Goal: Task Accomplishment & Management: Use online tool/utility

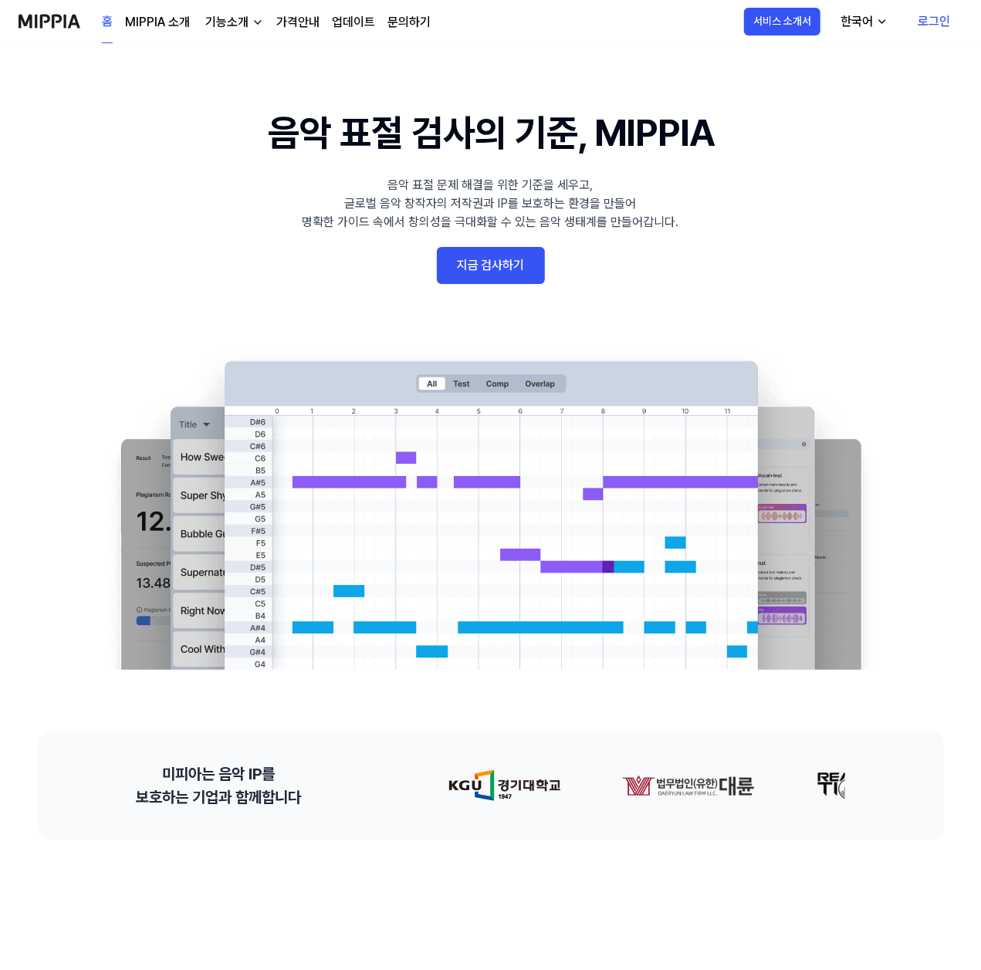
click at [514, 269] on link "지금 검사하기" at bounding box center [491, 265] width 108 height 37
click at [511, 282] on link "지금 검사하기" at bounding box center [491, 265] width 108 height 37
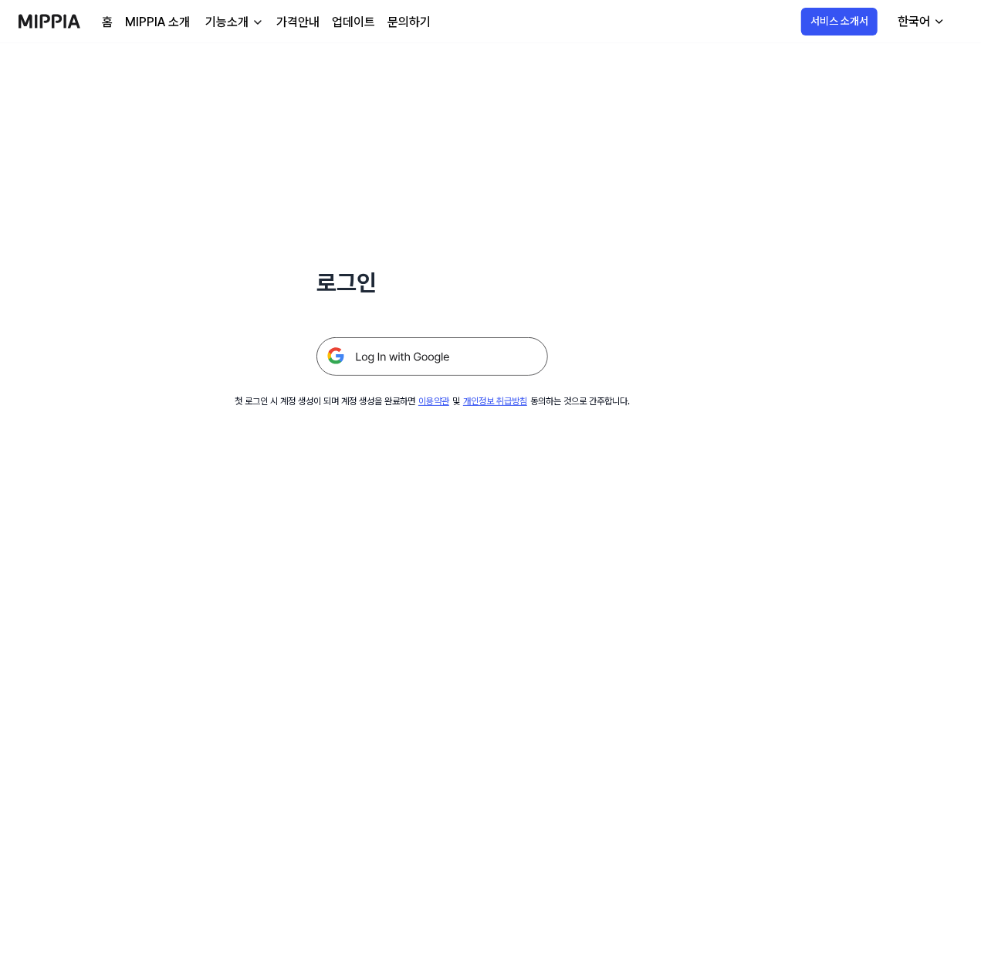
click at [465, 363] on img at bounding box center [433, 356] width 232 height 39
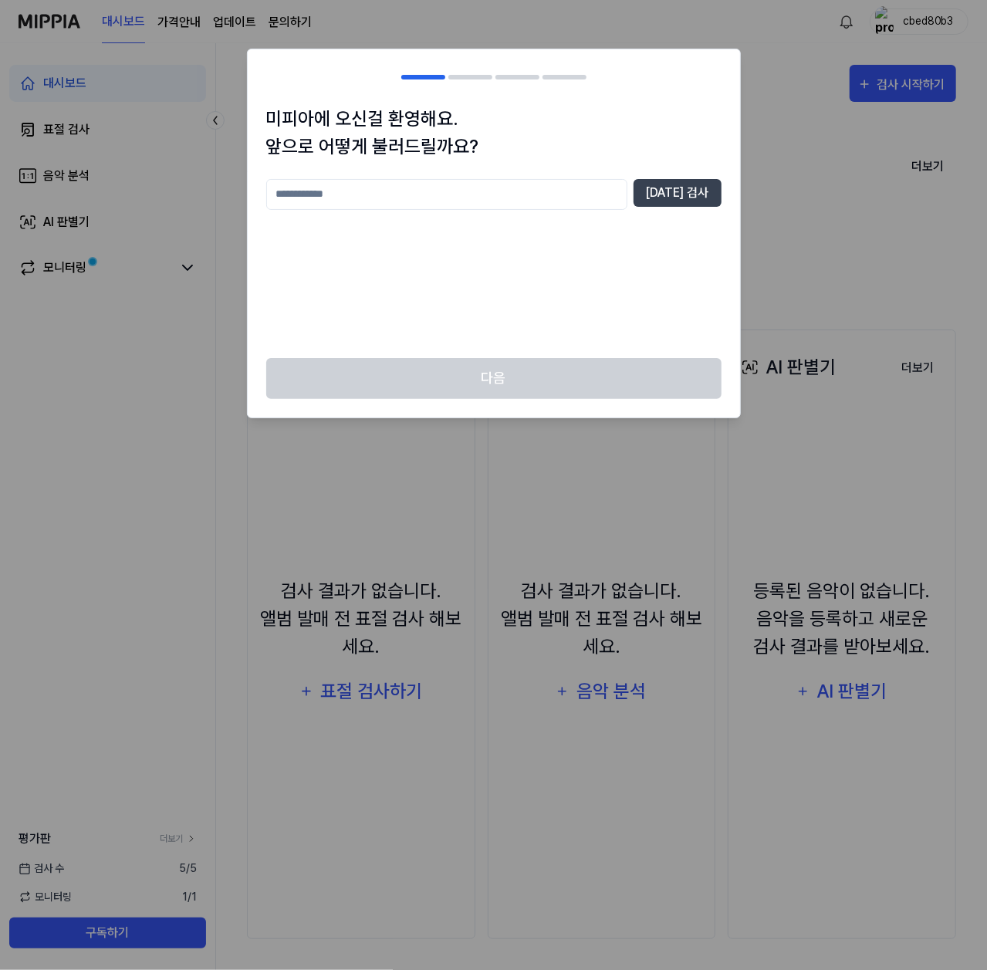
click at [482, 207] on input "text" at bounding box center [446, 194] width 361 height 31
type input "*"
type input "******"
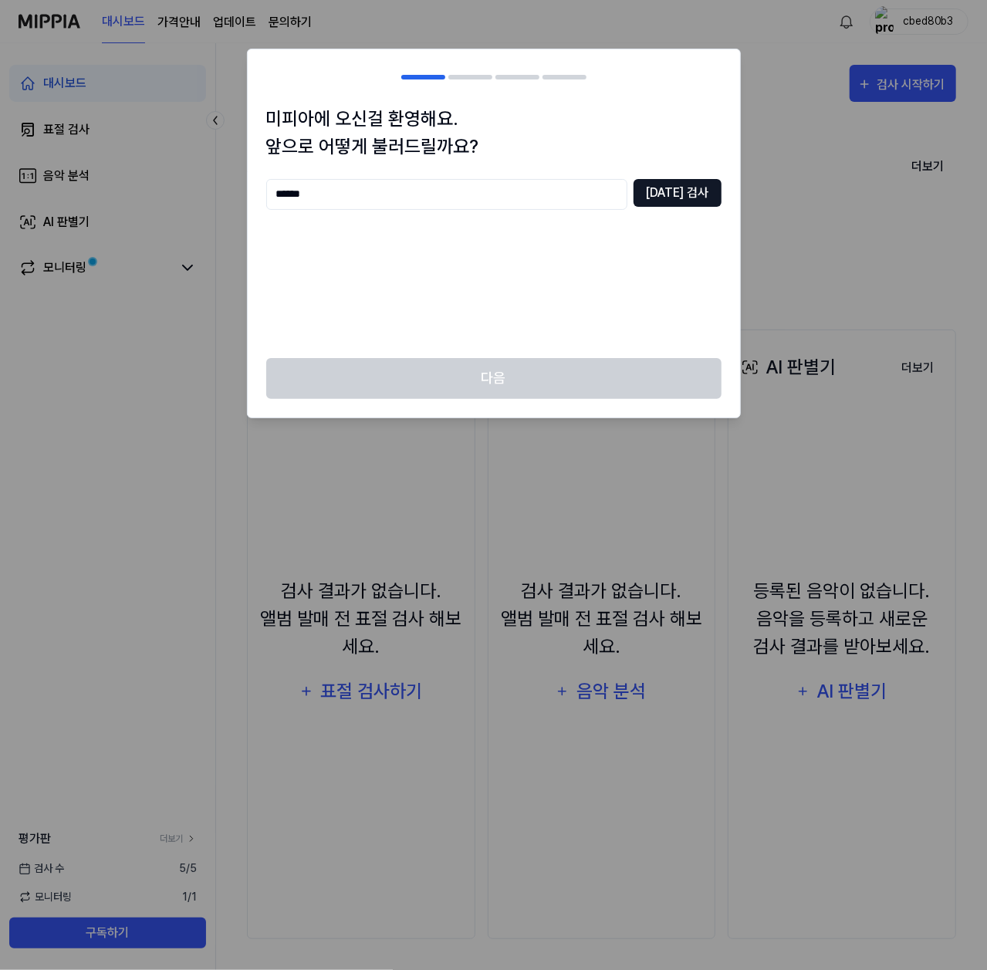
click at [698, 189] on button "중복 검사" at bounding box center [678, 193] width 88 height 28
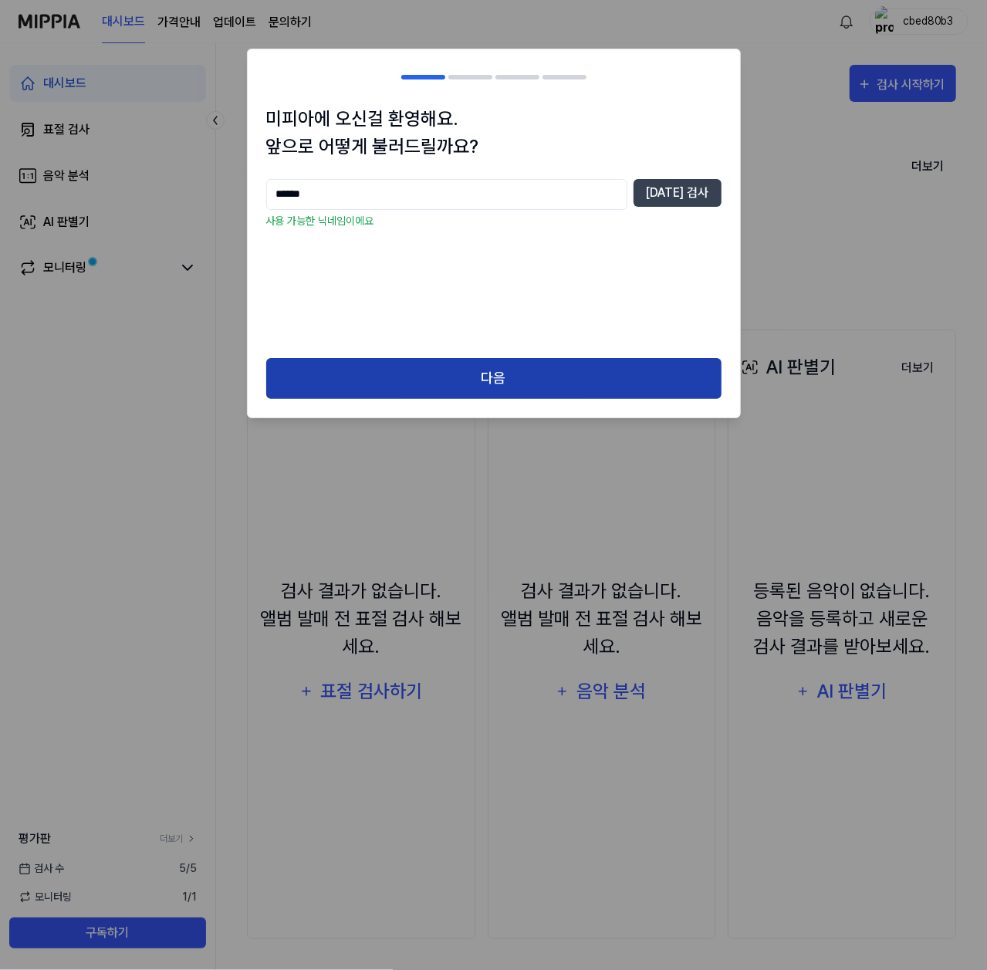
click at [531, 386] on button "다음" at bounding box center [493, 378] width 455 height 41
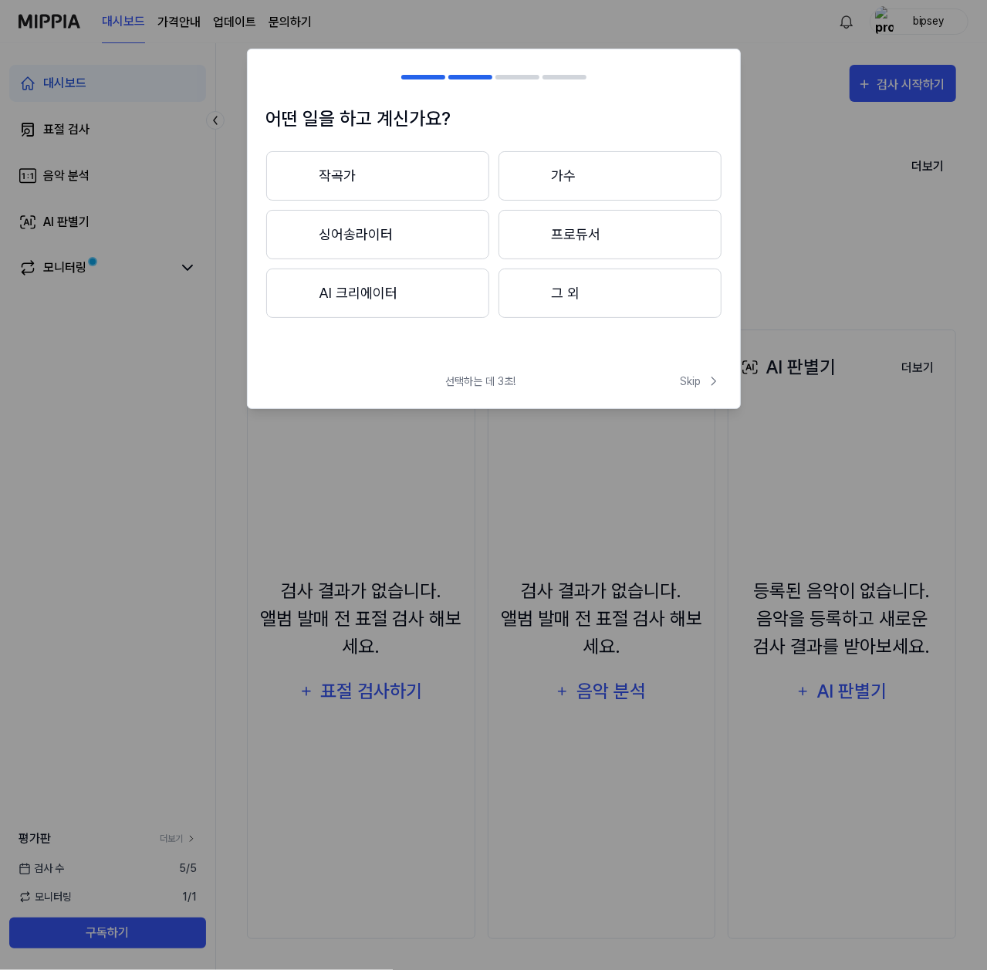
click at [584, 293] on button "그 외" at bounding box center [610, 293] width 223 height 49
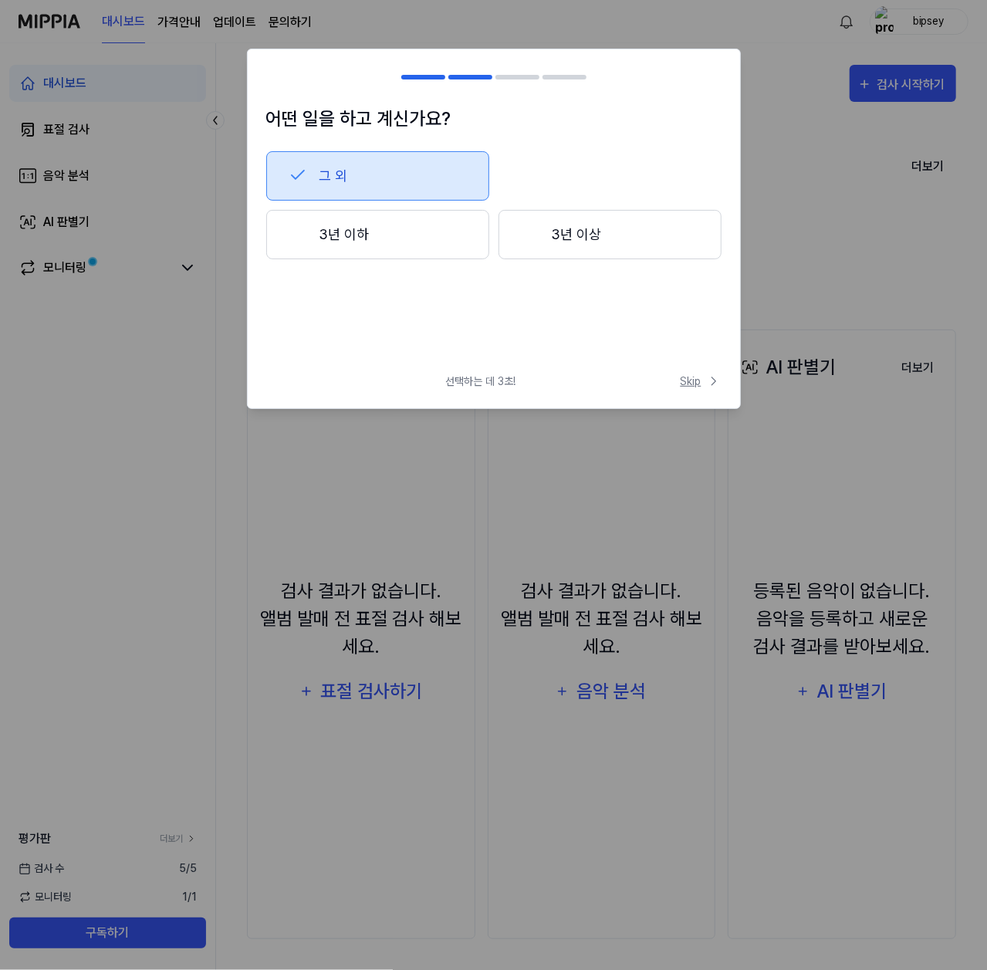
click at [696, 381] on span "Skip" at bounding box center [701, 382] width 41 height 16
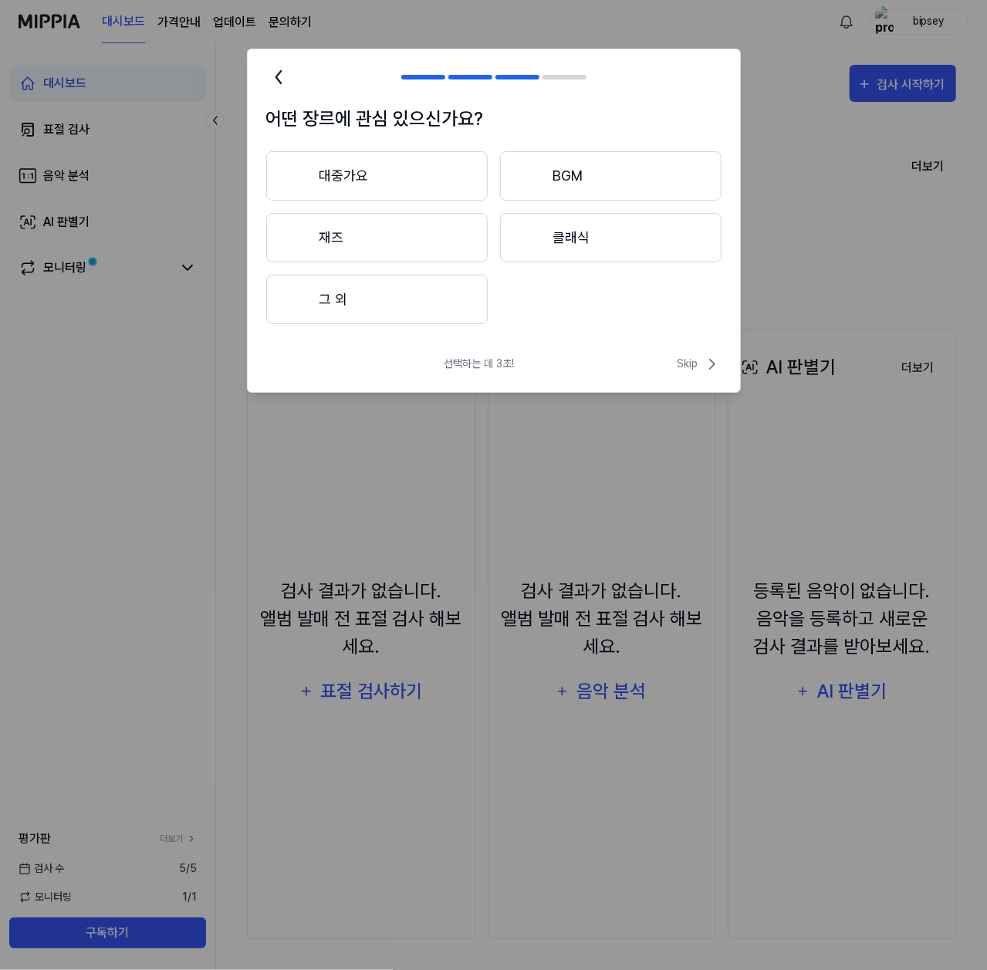
click at [407, 294] on button "그 외" at bounding box center [377, 299] width 222 height 49
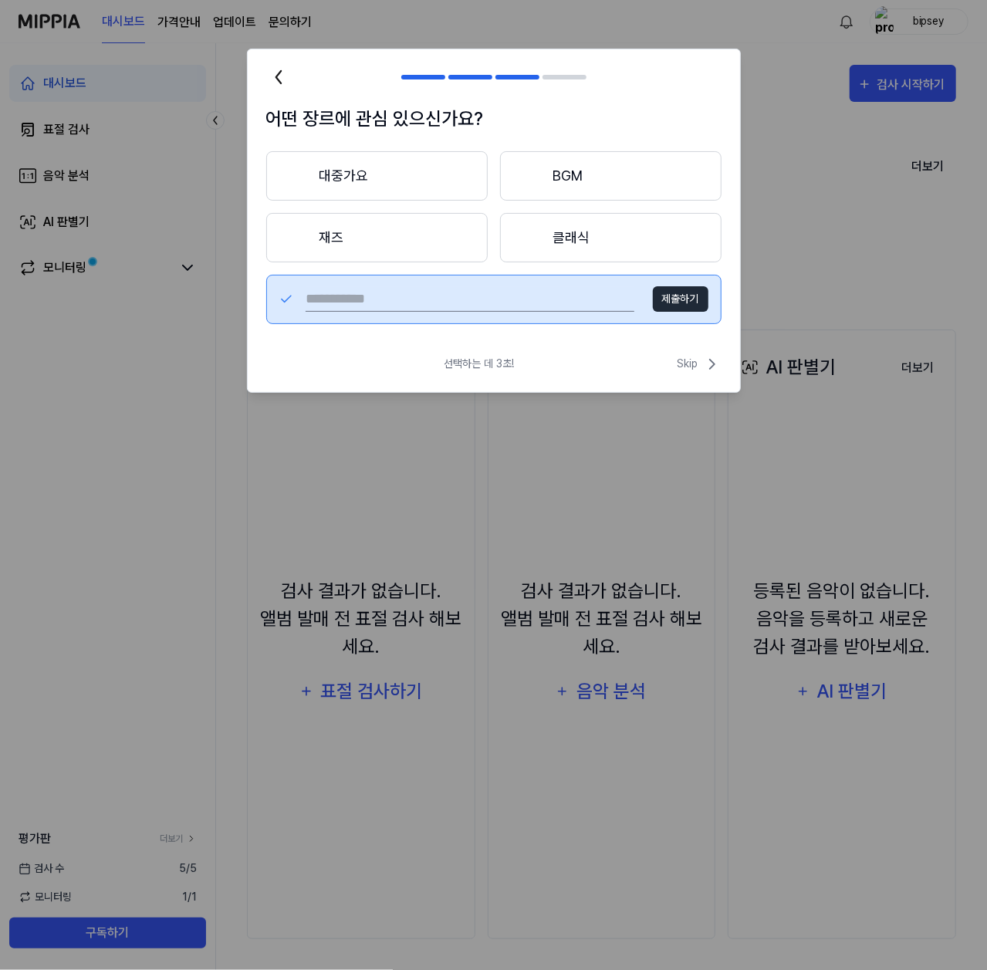
click at [568, 302] on input "text" at bounding box center [470, 299] width 329 height 25
type input "**********"
click at [664, 300] on button "제출하기" at bounding box center [681, 298] width 56 height 25
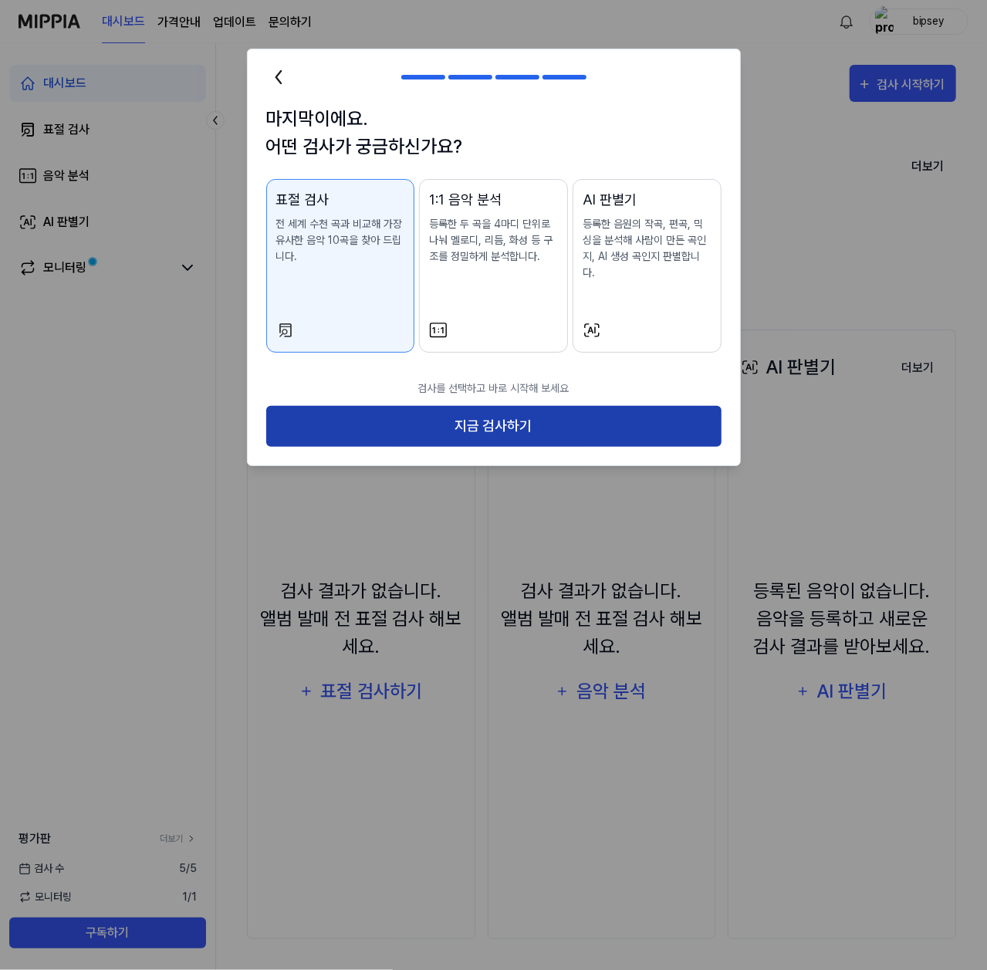
click at [480, 416] on button "지금 검사하기" at bounding box center [493, 426] width 455 height 41
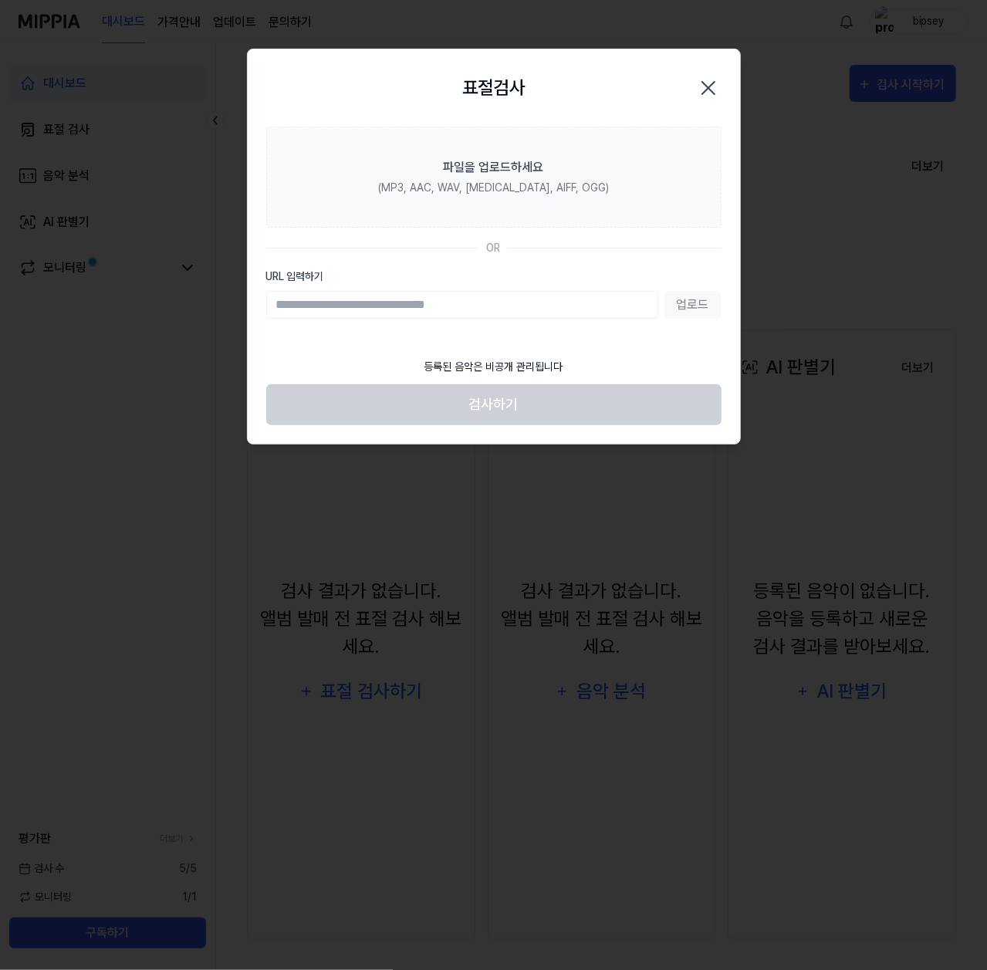
click at [503, 317] on input "URL 입력하기" at bounding box center [462, 305] width 392 height 28
click at [502, 306] on input "URL 입력하기" at bounding box center [462, 305] width 392 height 28
paste input "**********"
type input "**********"
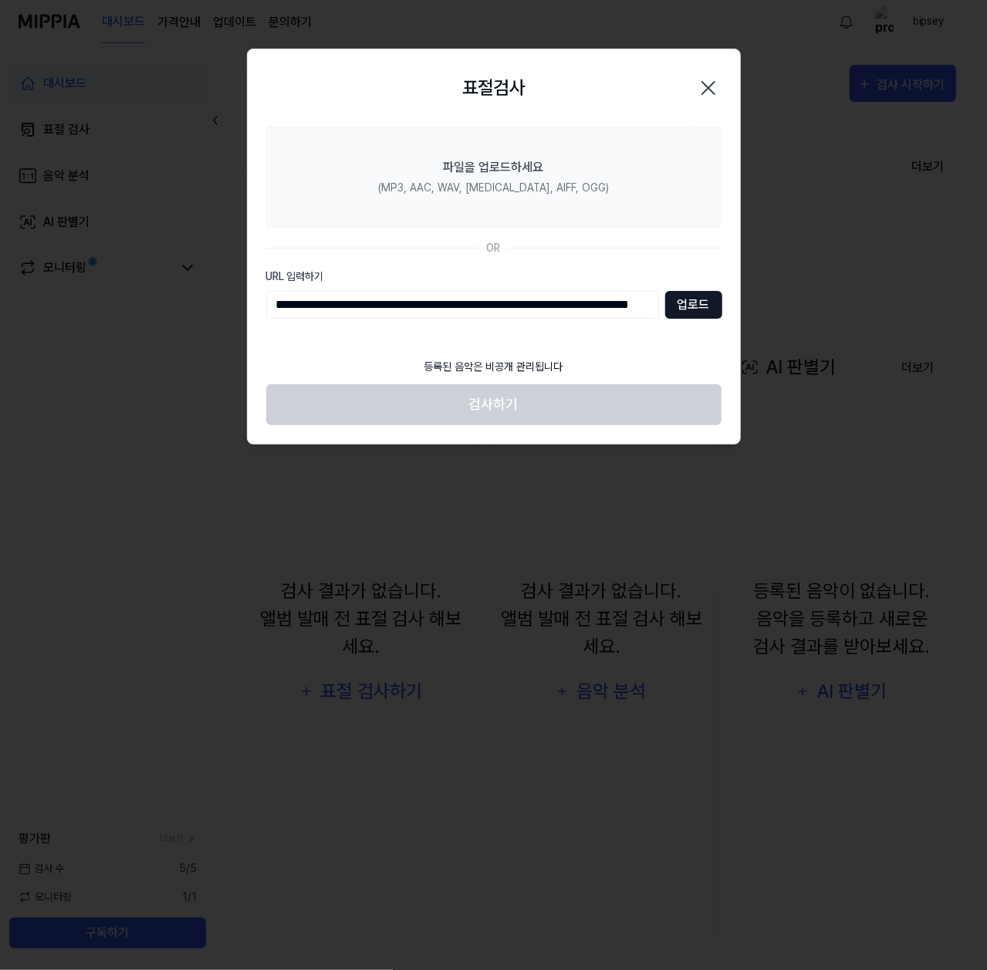
click at [693, 304] on button "업로드" at bounding box center [693, 305] width 57 height 28
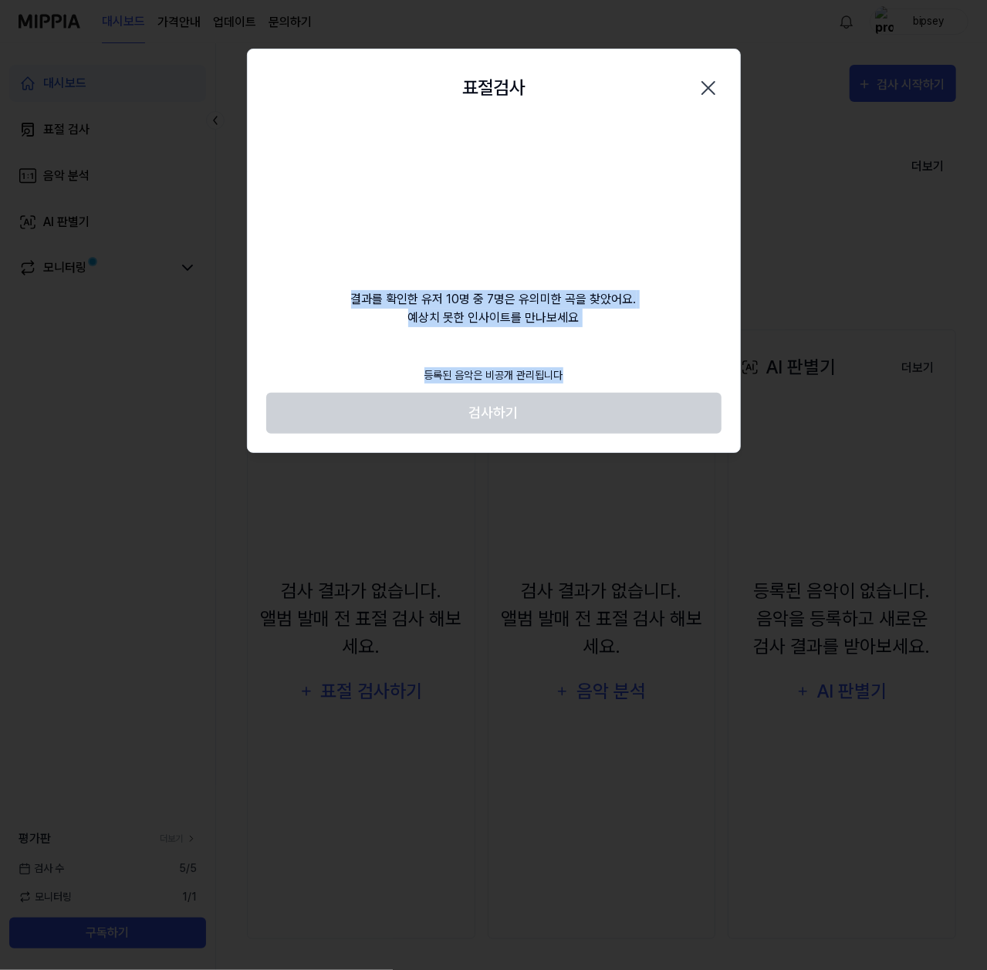
drag, startPoint x: 568, startPoint y: 376, endPoint x: 353, endPoint y: 303, distance: 227.3
click at [353, 303] on div "표절검사 닫기 결과를 확인한 유저 10명 중 7명은 유의미한 곡을 찾았어요. 예상치 못한 인사이트를 만나보세요 등록된 음악은 비공개 관리됩니다…" at bounding box center [494, 251] width 494 height 405
click at [561, 310] on div "결과를 확인한 유저 10명 중 7명은 유의미한 곡을 찾았어요. 예상치 못한 인사이트를 만나보세요" at bounding box center [494, 227] width 493 height 201
click at [523, 196] on video at bounding box center [494, 201] width 148 height 148
click at [527, 364] on div "등록된 음악은 비공개 관리됩니다" at bounding box center [493, 375] width 157 height 35
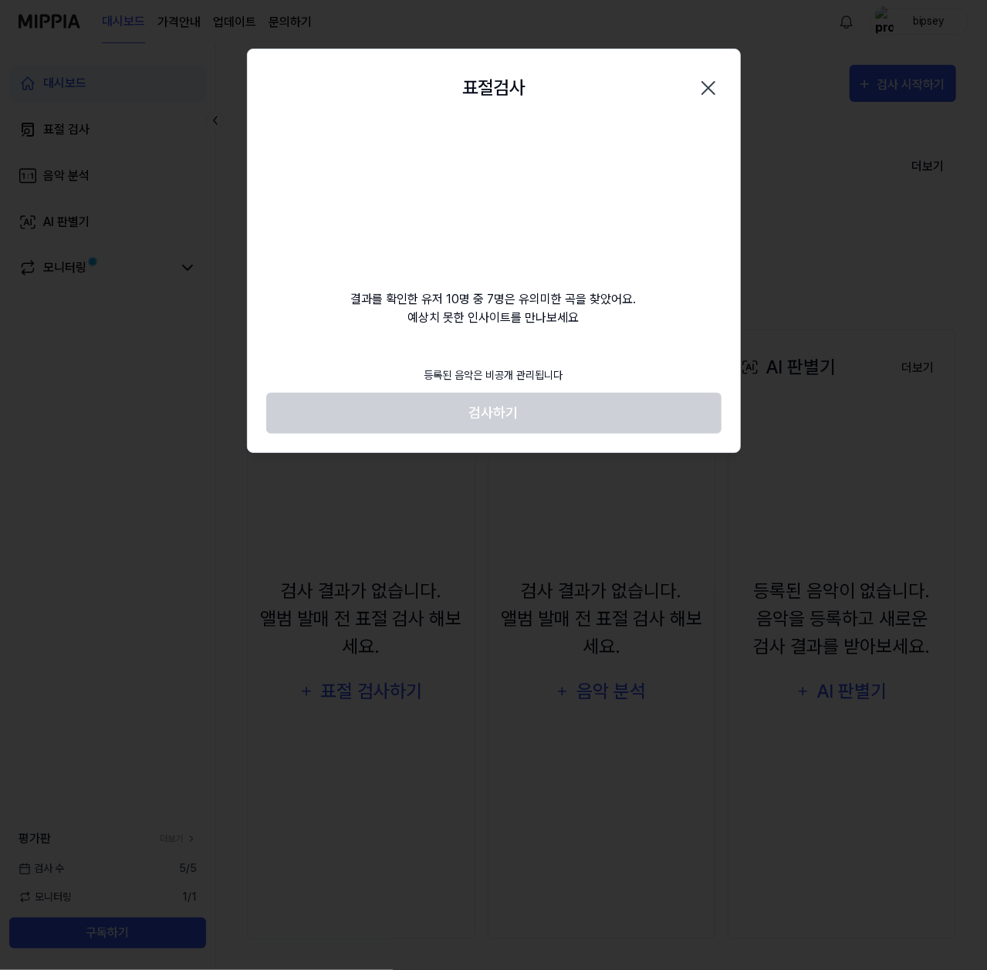
click at [523, 185] on video at bounding box center [494, 201] width 148 height 148
click at [703, 87] on icon "button" at bounding box center [708, 88] width 25 height 25
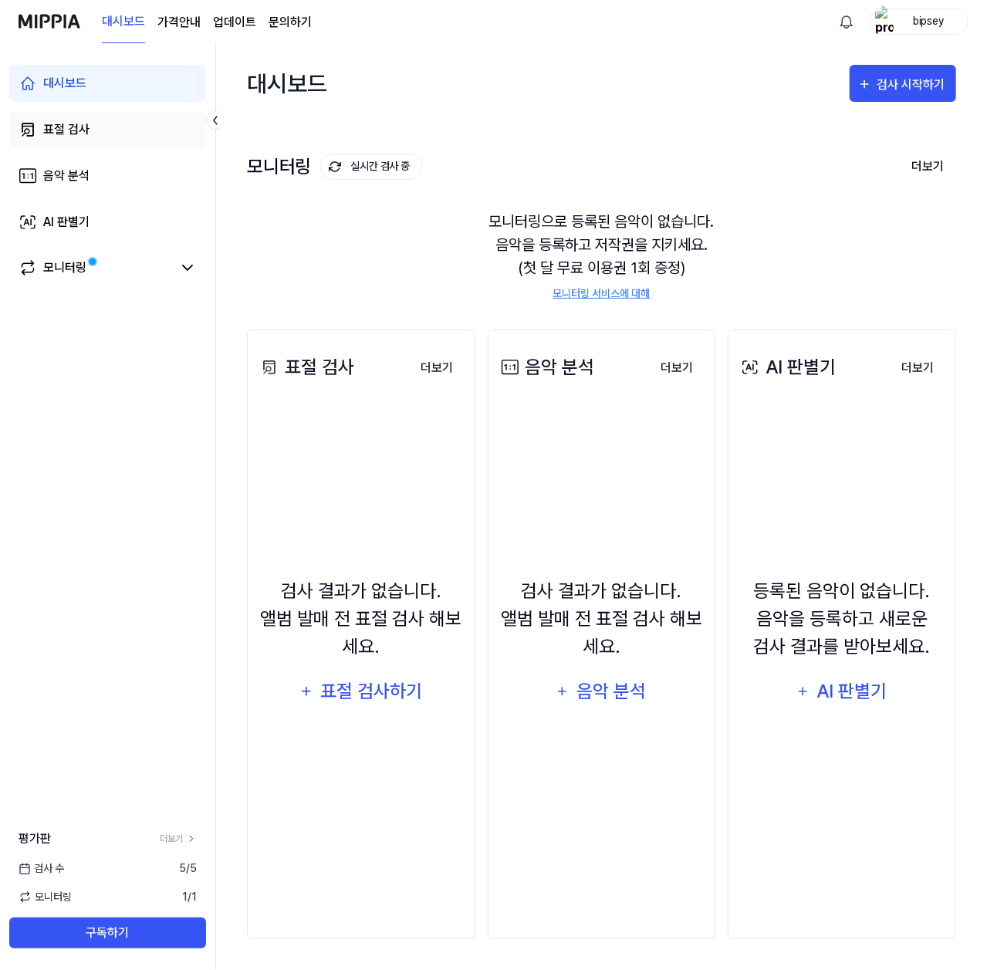
click at [76, 140] on link "표절 검사" at bounding box center [107, 129] width 197 height 37
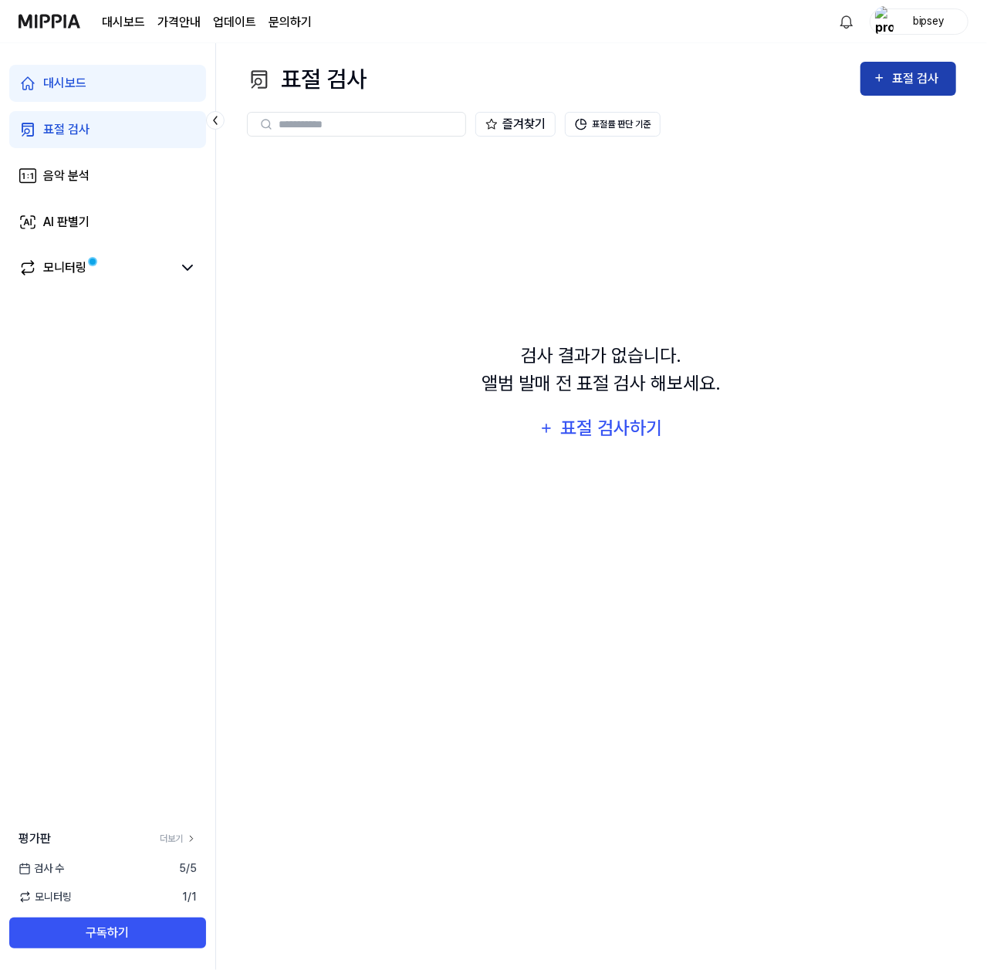
click at [889, 74] on div "표절 검사" at bounding box center [908, 79] width 71 height 20
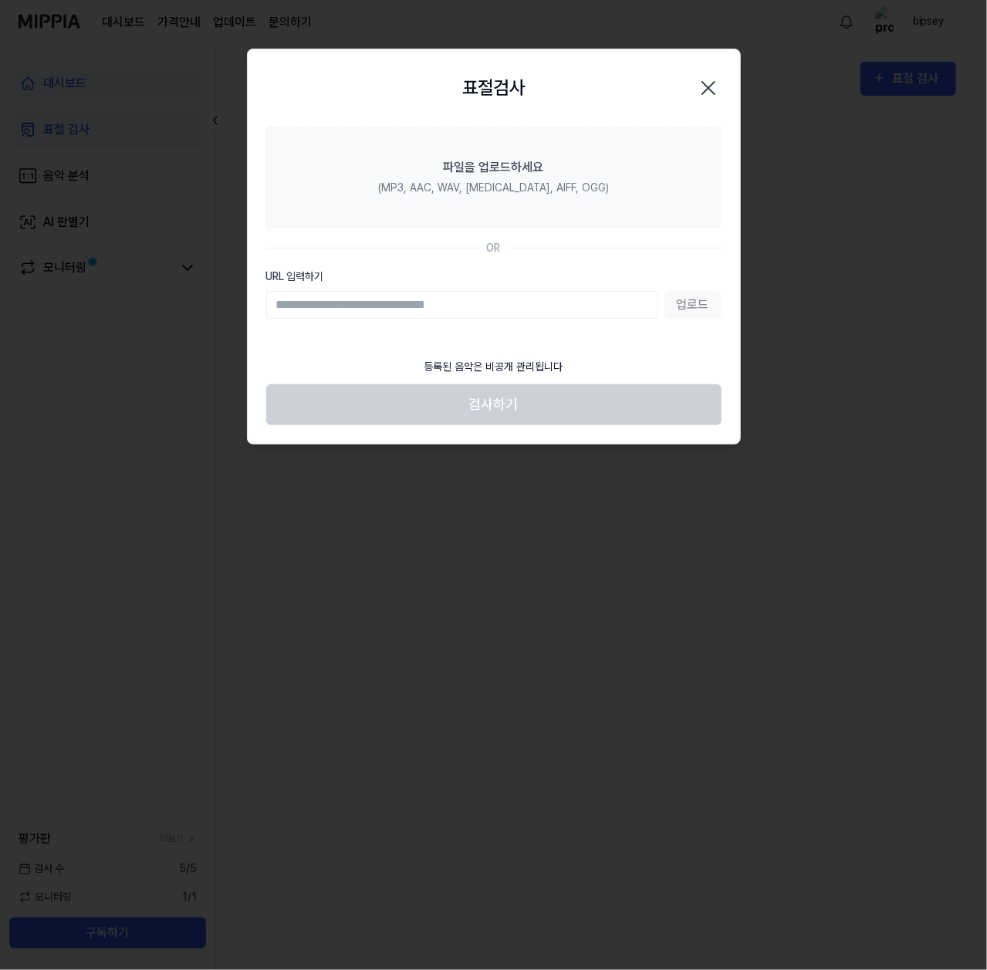
click at [714, 83] on icon "button" at bounding box center [708, 88] width 25 height 25
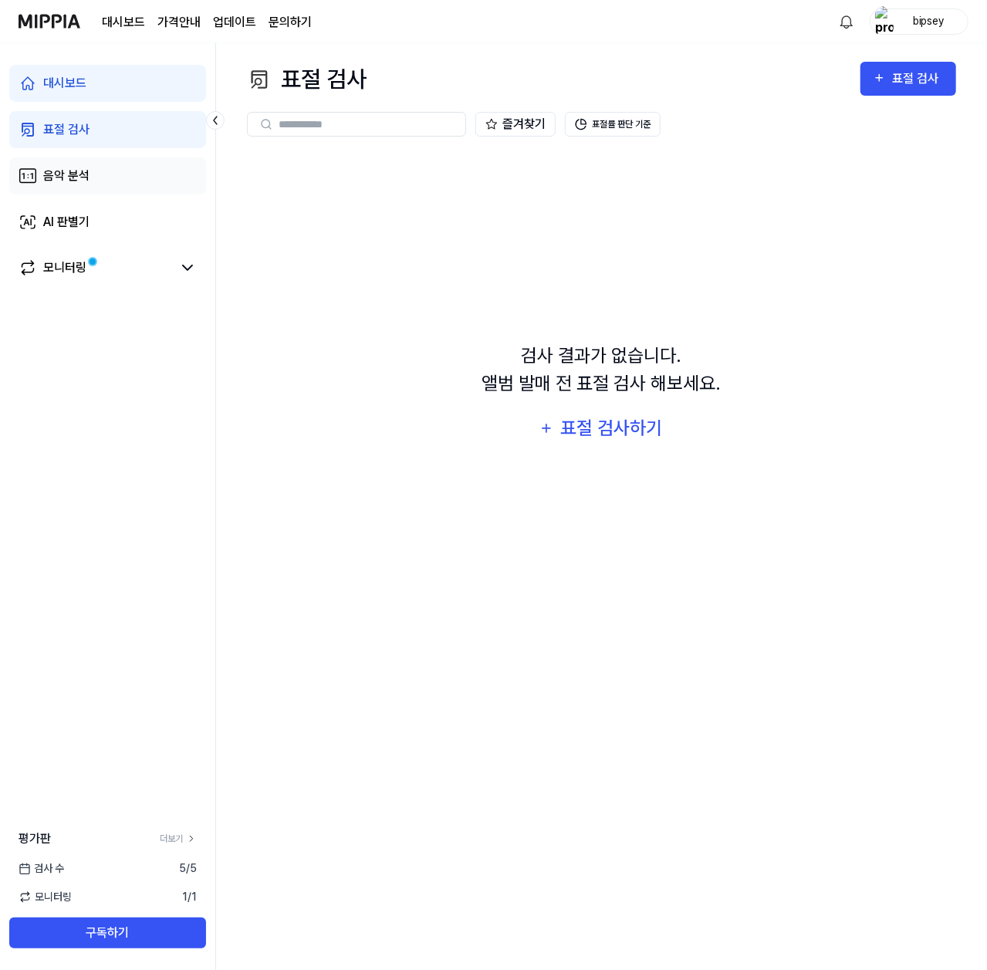
click at [103, 171] on link "음악 분석" at bounding box center [107, 175] width 197 height 37
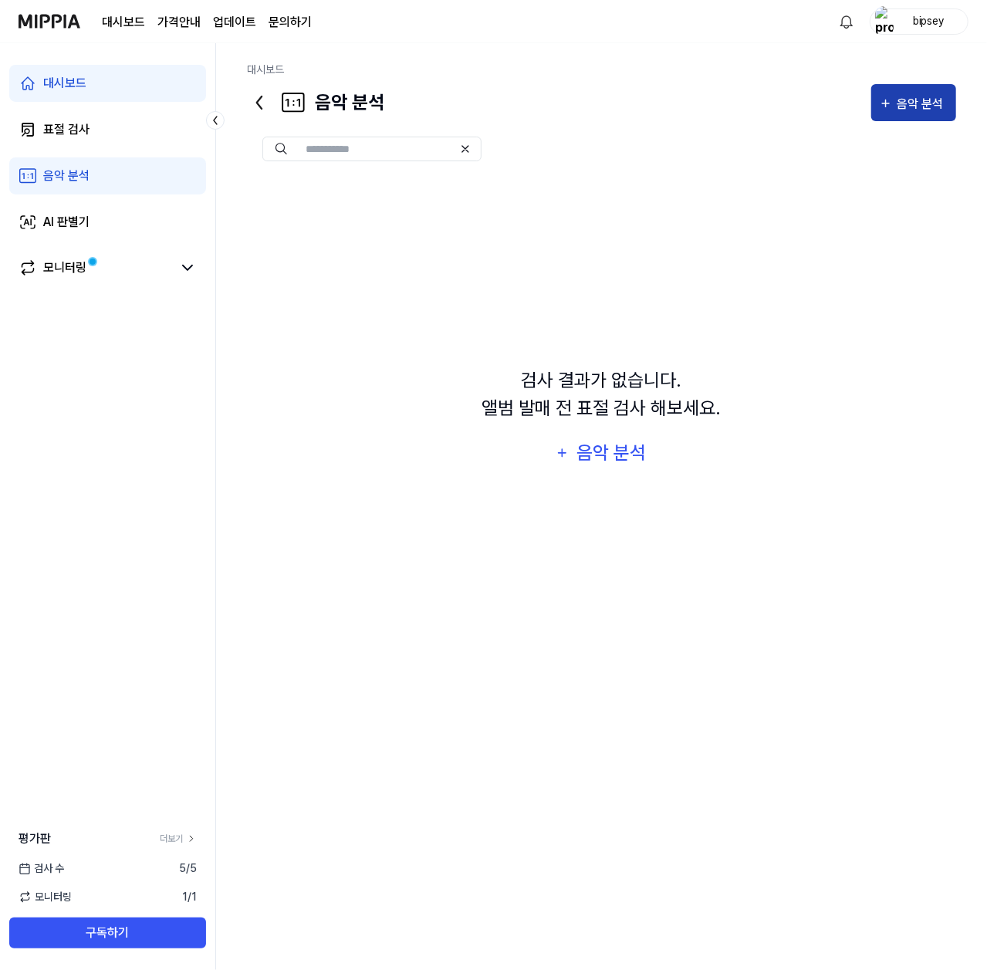
click at [903, 115] on button "음악 분석" at bounding box center [914, 102] width 85 height 37
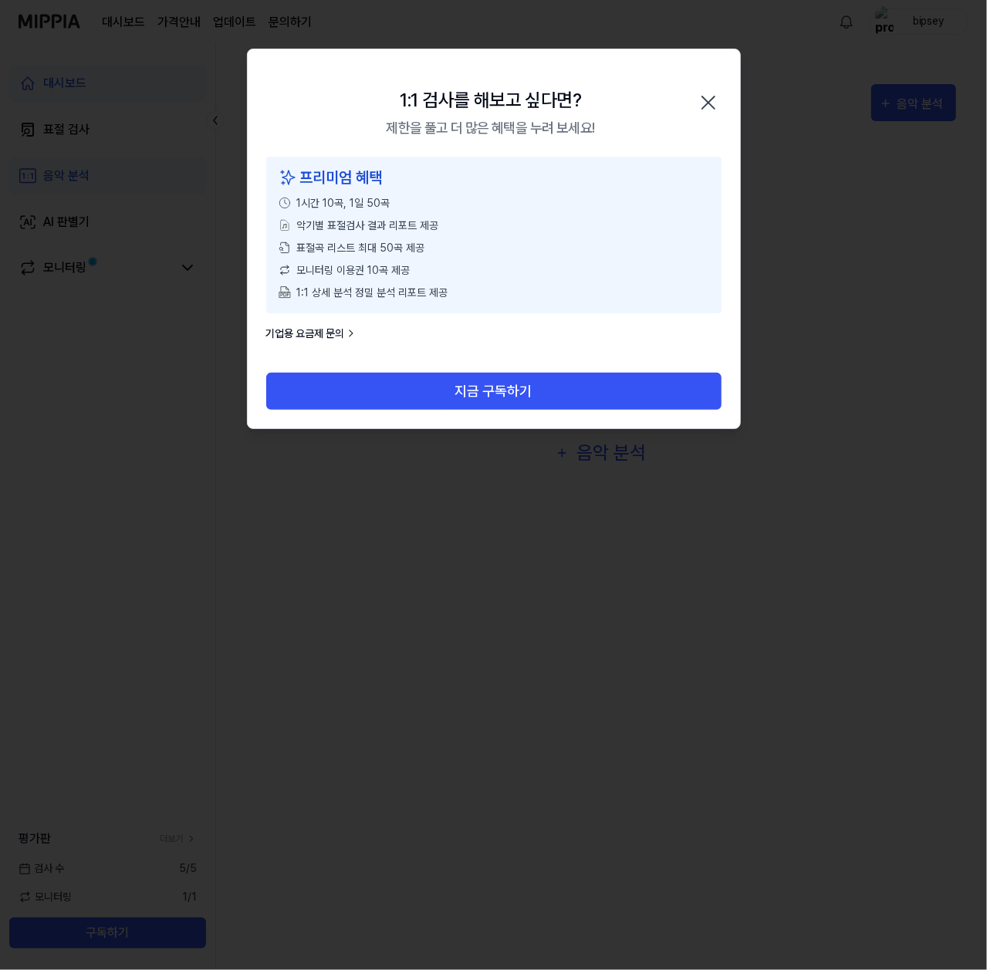
click at [713, 107] on icon "button" at bounding box center [709, 102] width 12 height 12
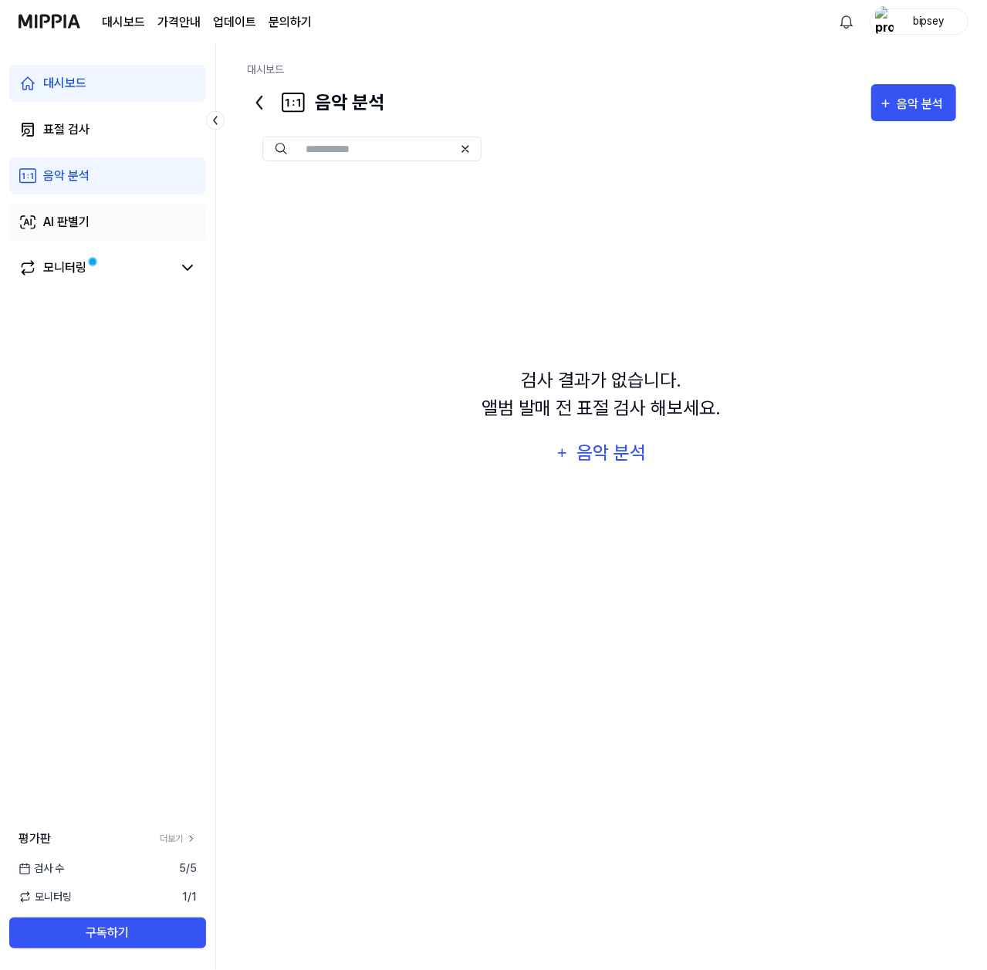
click at [68, 222] on div "AI 판별기" at bounding box center [66, 222] width 46 height 19
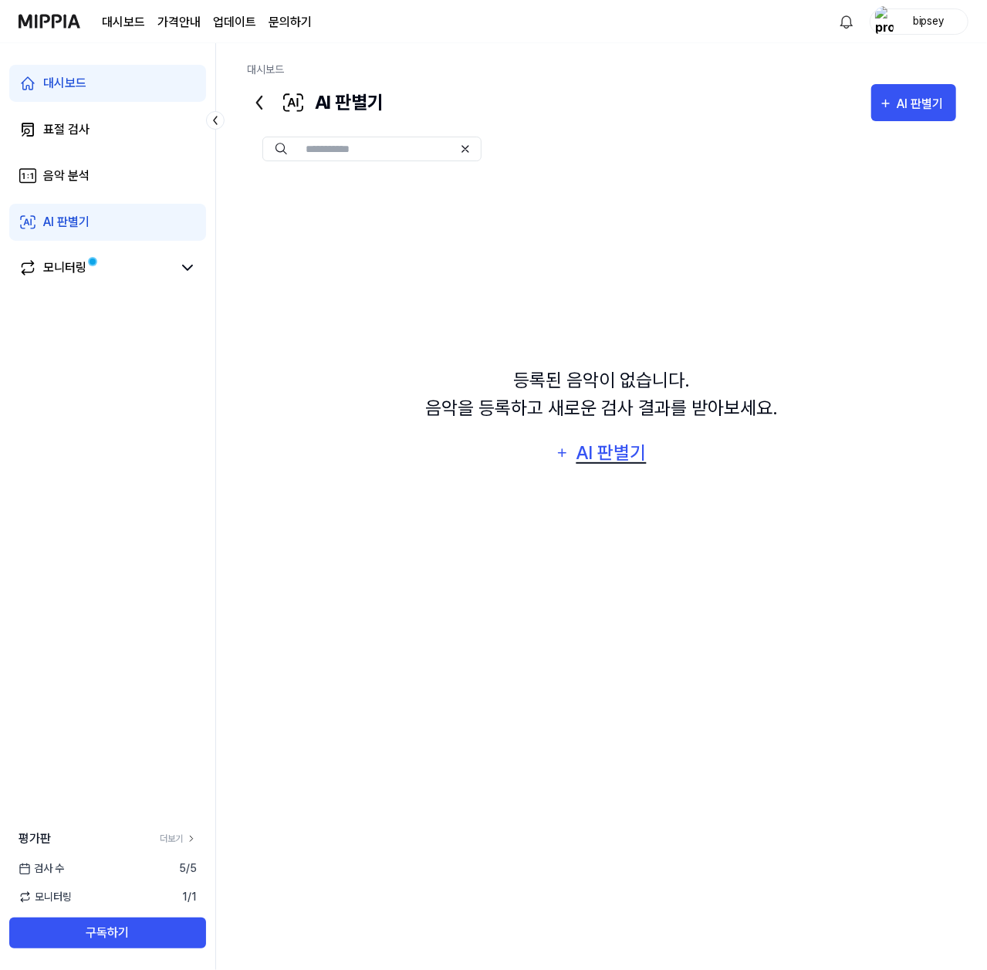
click at [633, 453] on div "AI 판별기" at bounding box center [611, 452] width 74 height 29
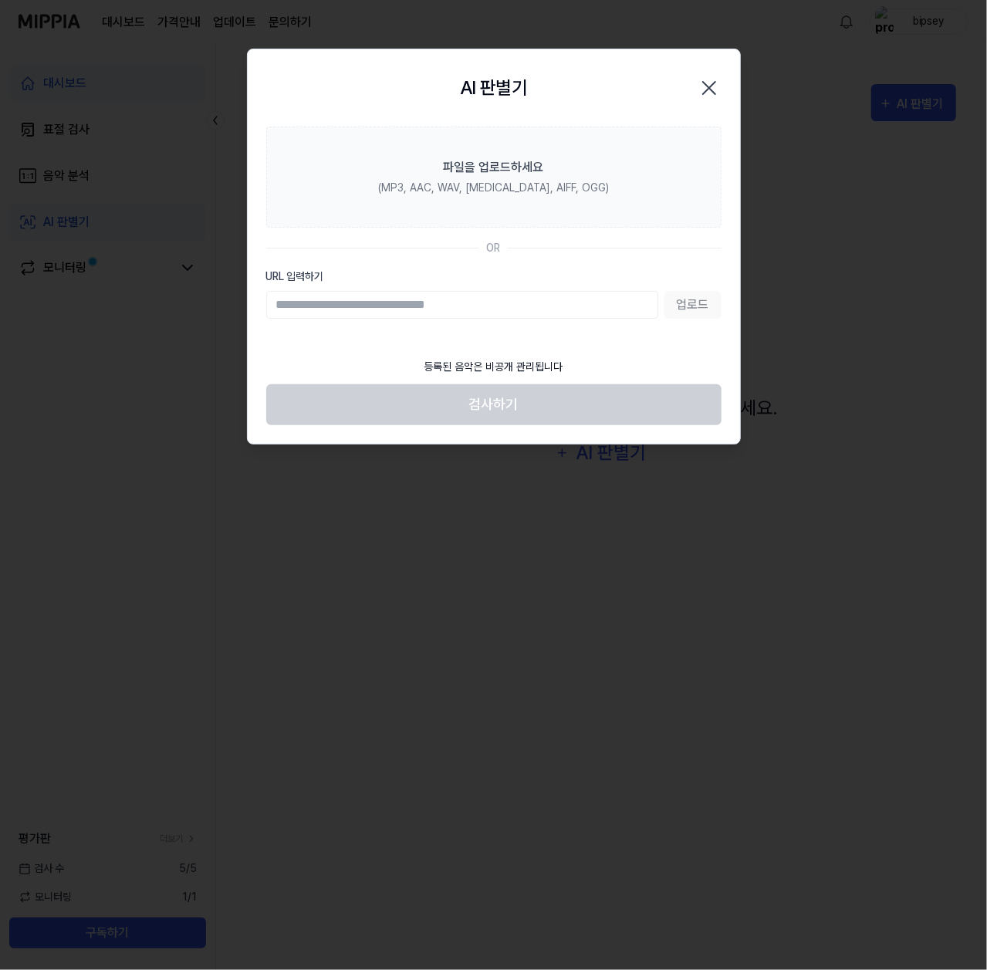
click at [560, 292] on input "URL 입력하기" at bounding box center [462, 305] width 392 height 28
paste input "**********"
type input "**********"
click at [705, 305] on button "업로드" at bounding box center [693, 305] width 57 height 28
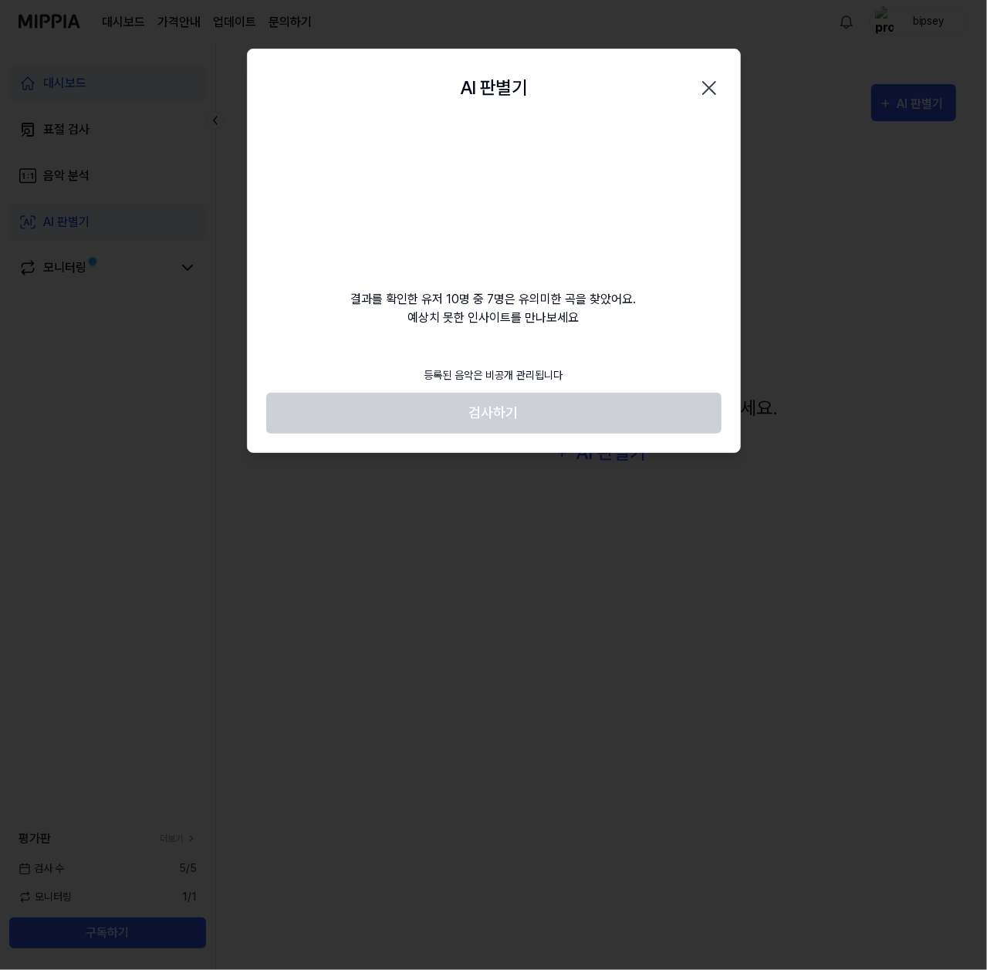
click at [710, 81] on icon "button" at bounding box center [709, 88] width 25 height 25
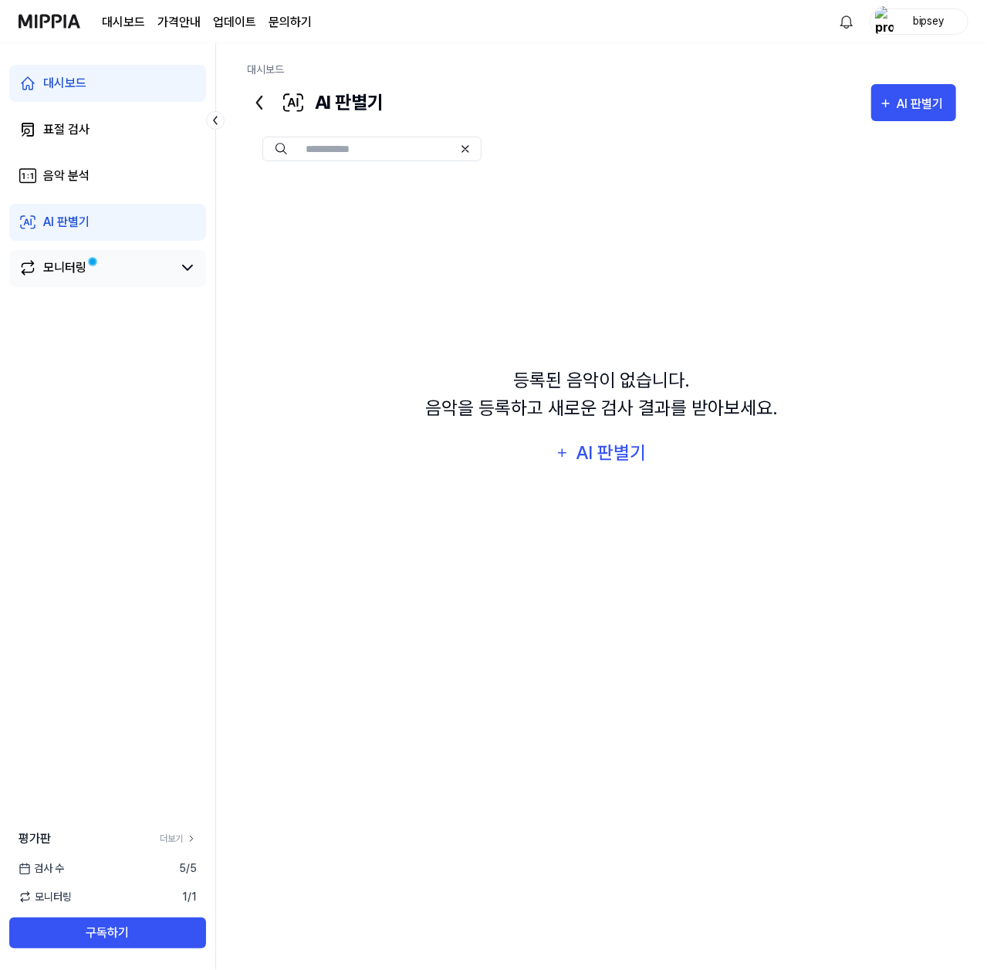
click at [93, 262] on span at bounding box center [93, 262] width 6 height 6
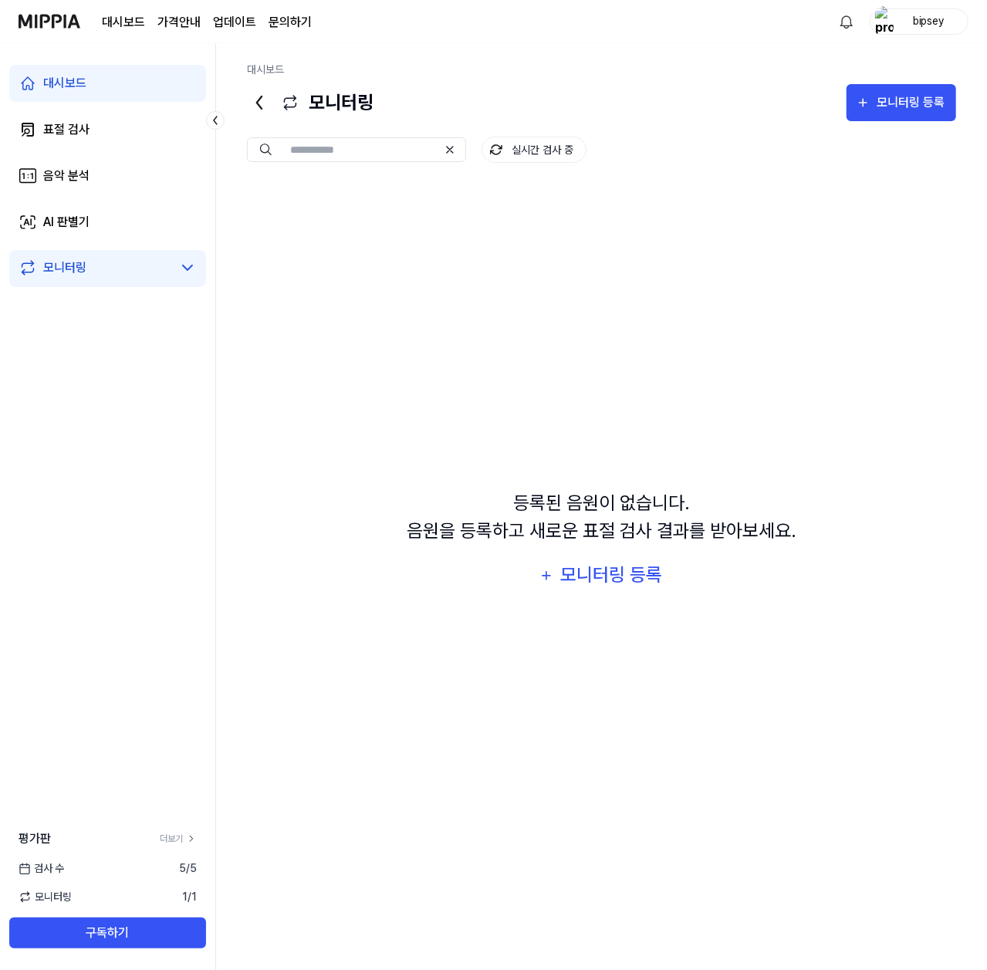
click at [99, 84] on link "대시보드" at bounding box center [107, 83] width 197 height 37
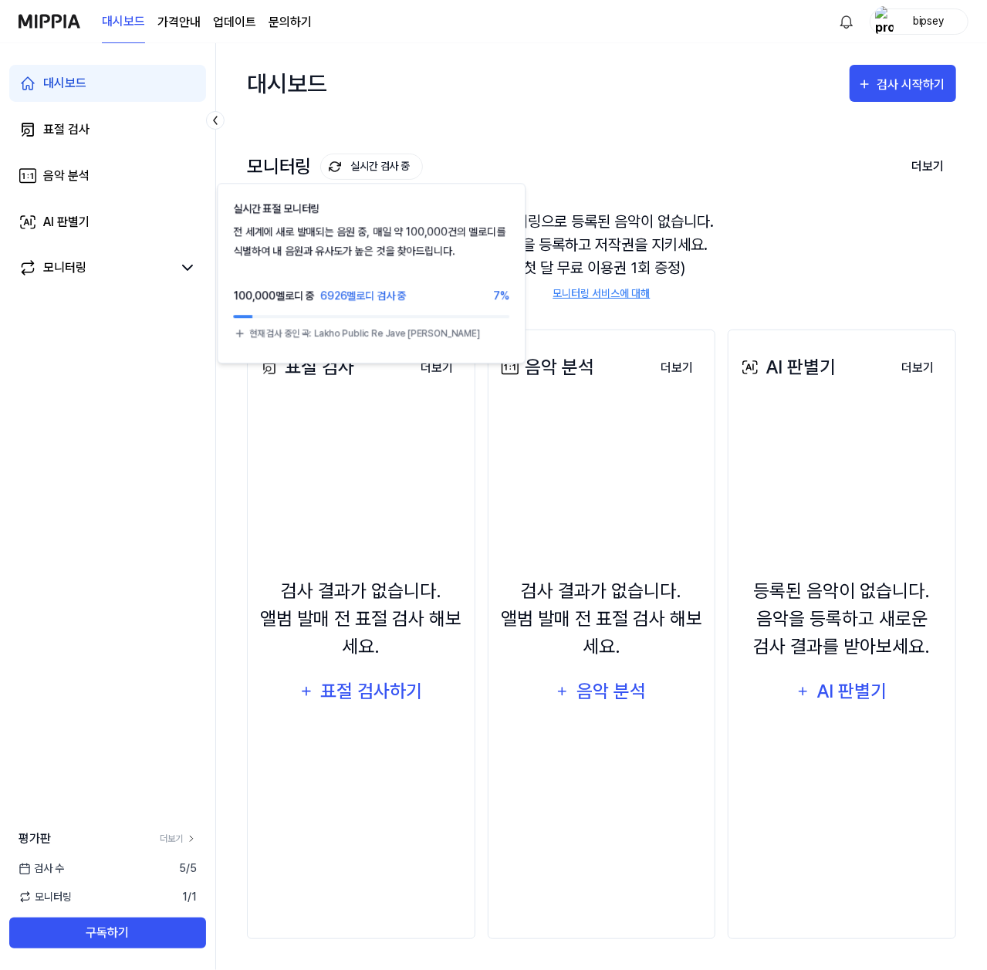
click at [359, 161] on button "실시간 검사 중" at bounding box center [371, 167] width 103 height 26
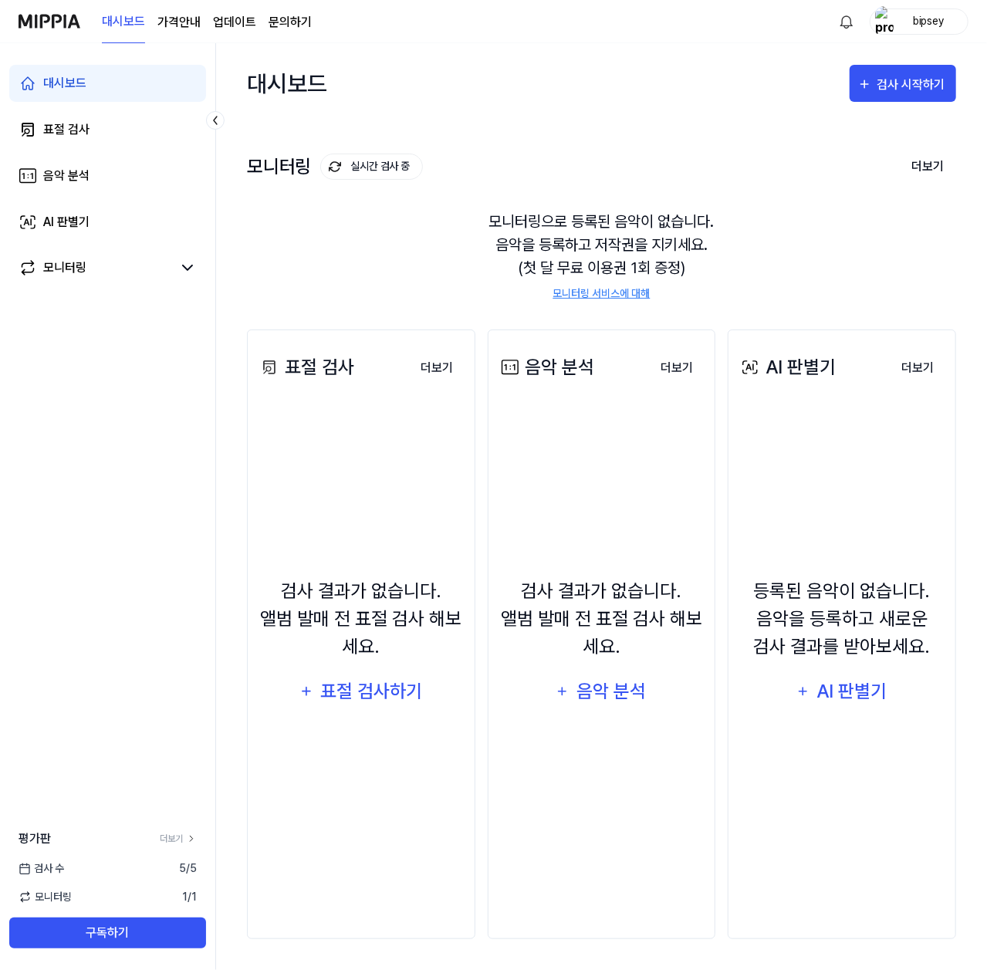
click at [365, 166] on button "실시간 검사 중" at bounding box center [371, 167] width 103 height 26
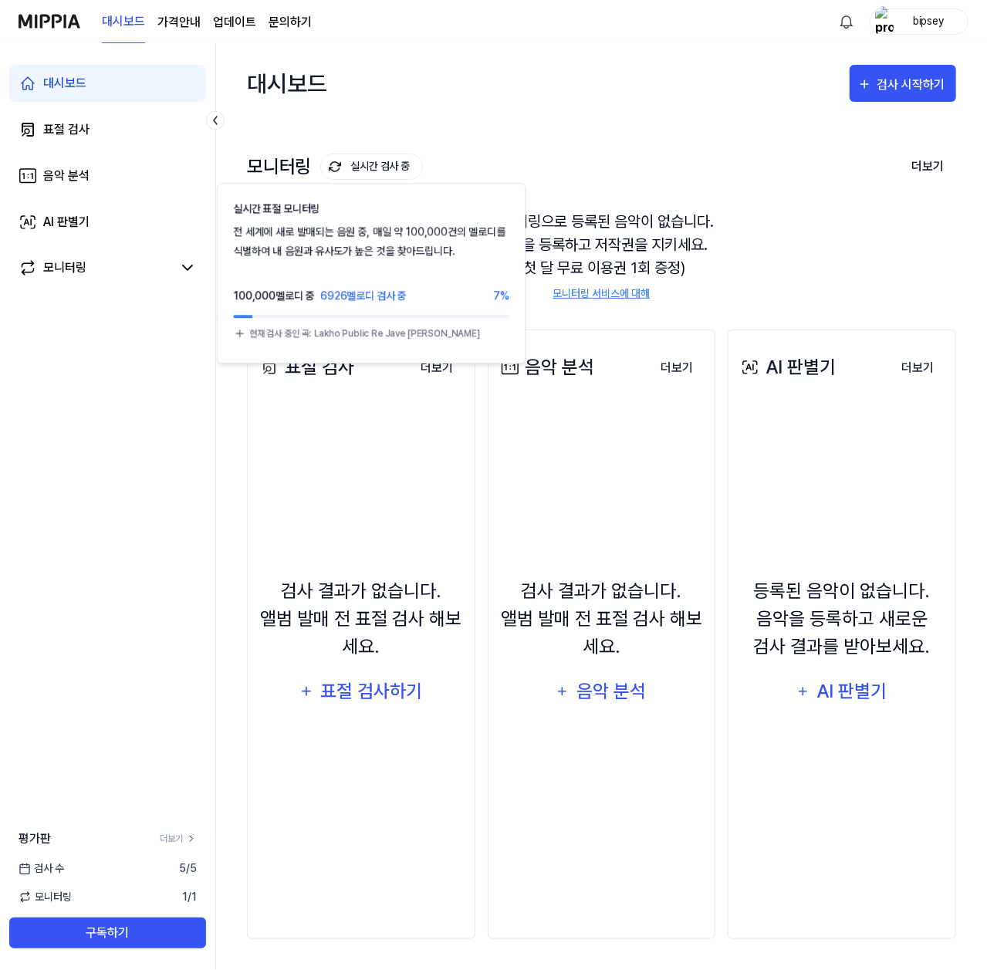
click at [365, 166] on button "실시간 검사 중" at bounding box center [371, 167] width 103 height 26
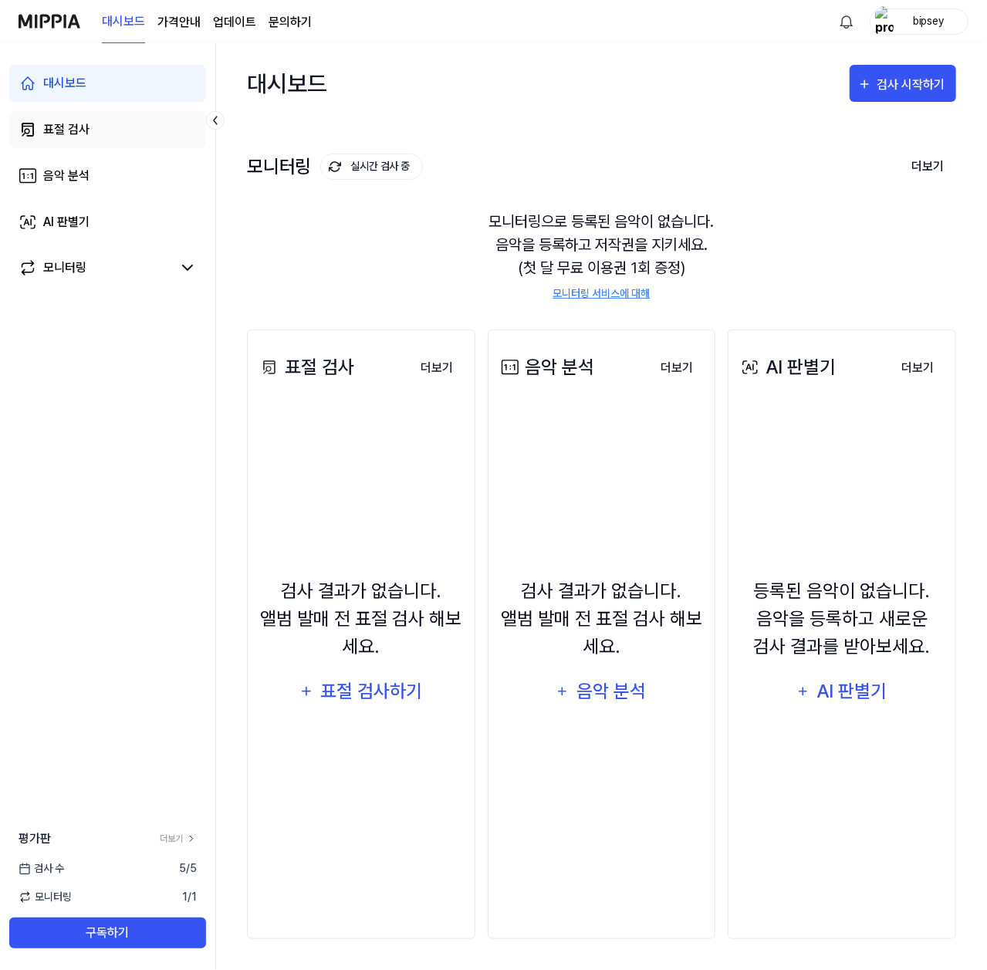
click at [115, 133] on link "표절 검사" at bounding box center [107, 129] width 197 height 37
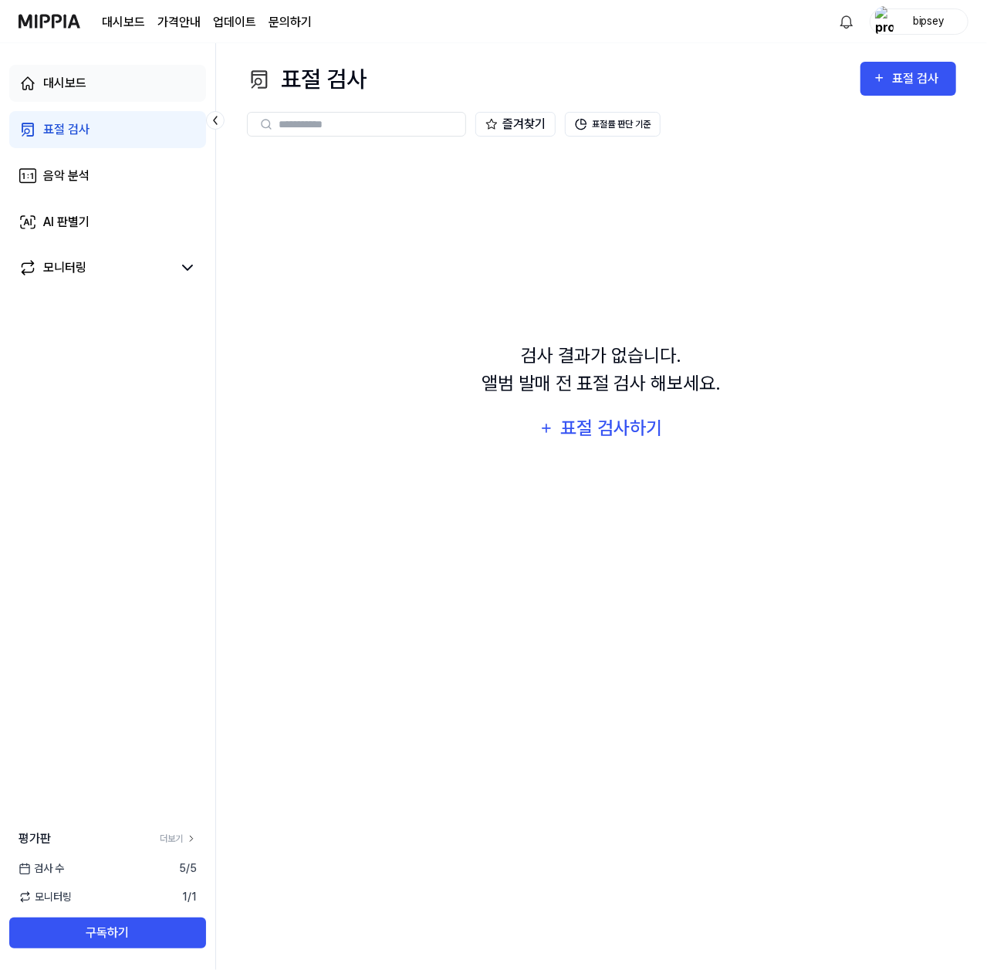
click at [107, 82] on link "대시보드" at bounding box center [107, 83] width 197 height 37
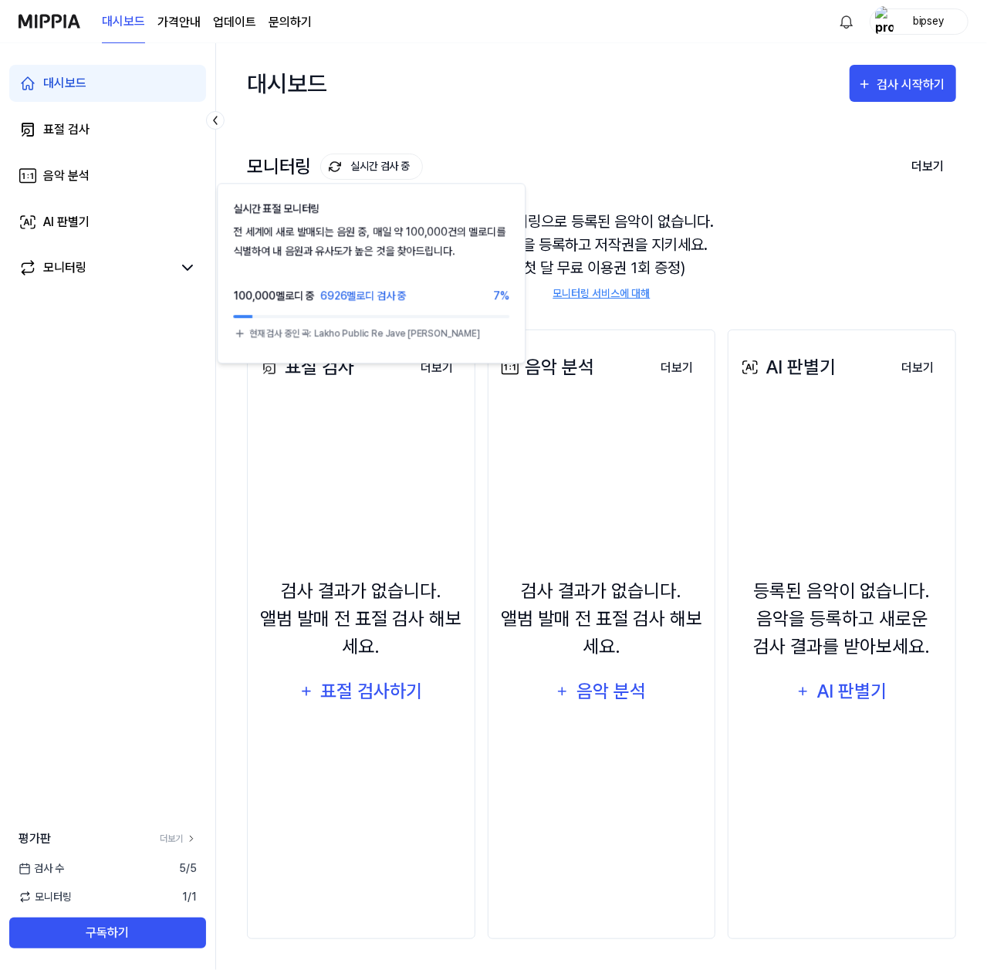
click at [377, 166] on button "실시간 검사 중" at bounding box center [371, 167] width 103 height 26
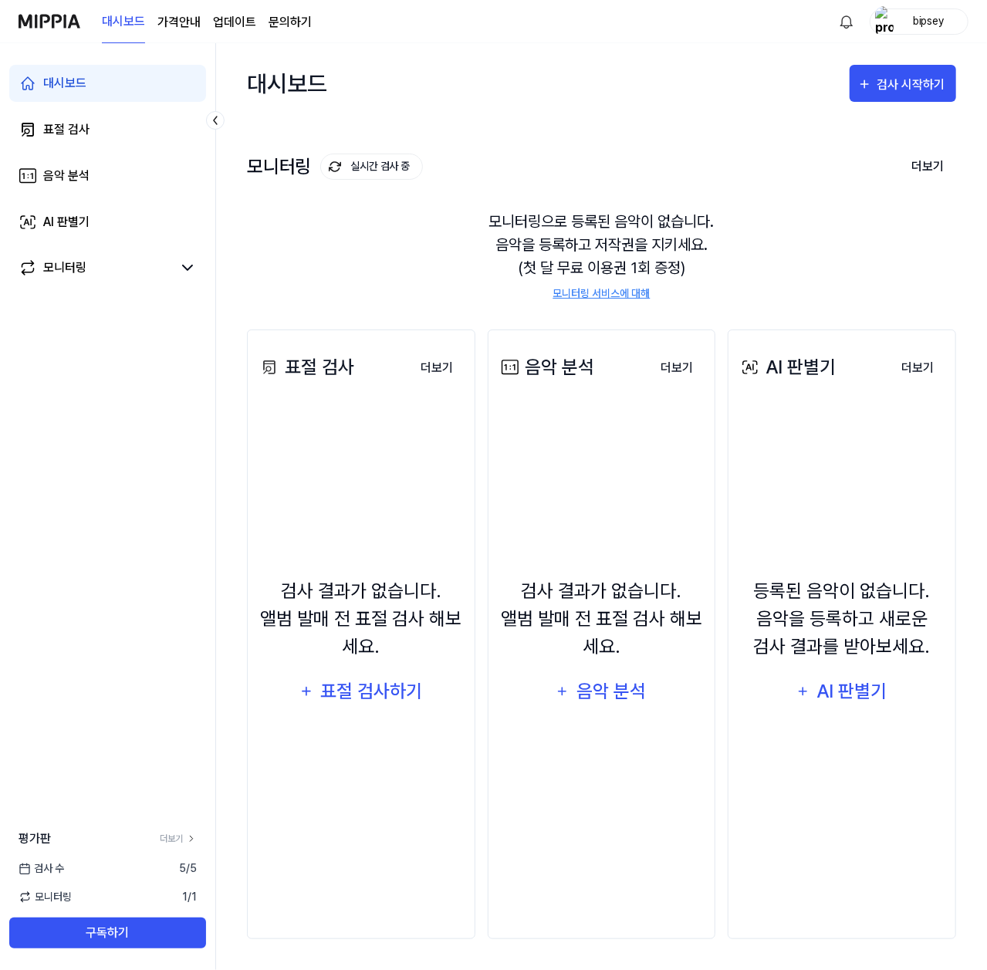
click at [377, 166] on button "실시간 검사 중" at bounding box center [371, 167] width 103 height 26
click at [114, 266] on link "모니터링" at bounding box center [96, 268] width 154 height 19
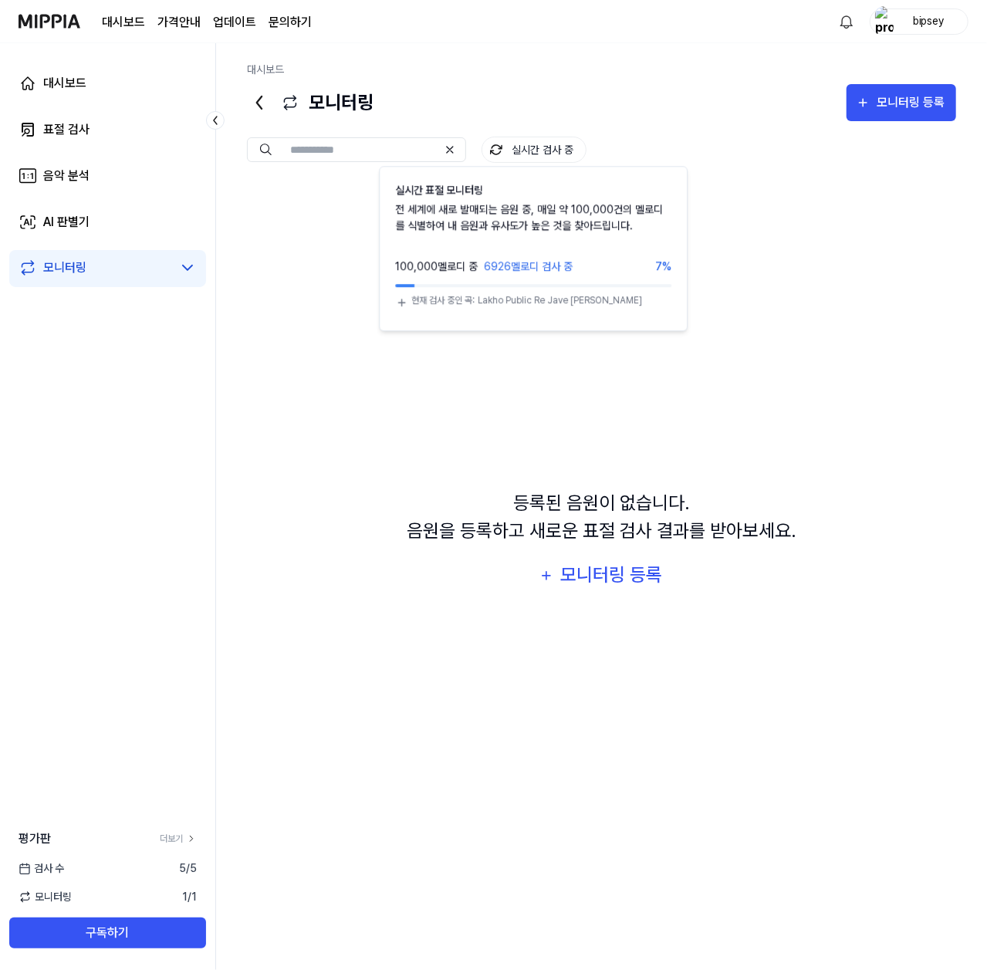
click at [539, 150] on button "실시간 검사 중" at bounding box center [534, 150] width 105 height 26
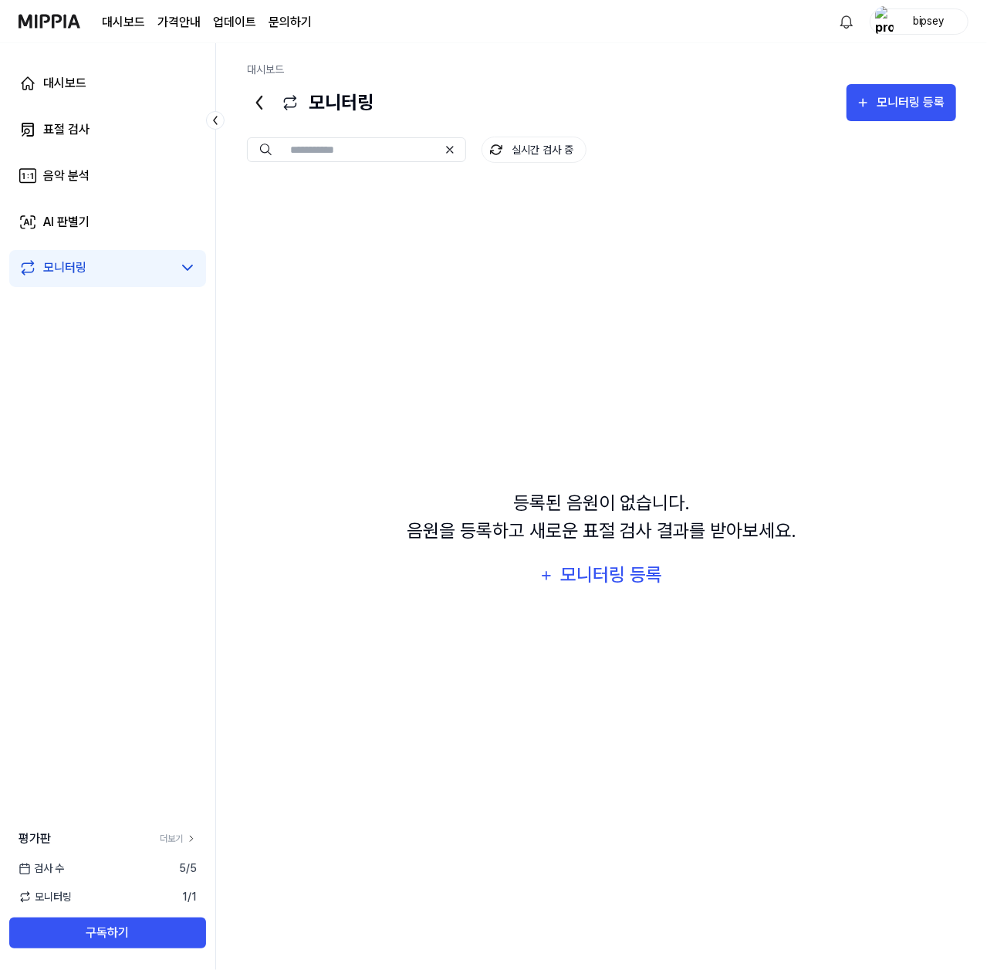
click at [526, 149] on button "실시간 검사 중" at bounding box center [534, 150] width 105 height 26
click at [877, 117] on button "모니터링 등록" at bounding box center [902, 102] width 110 height 37
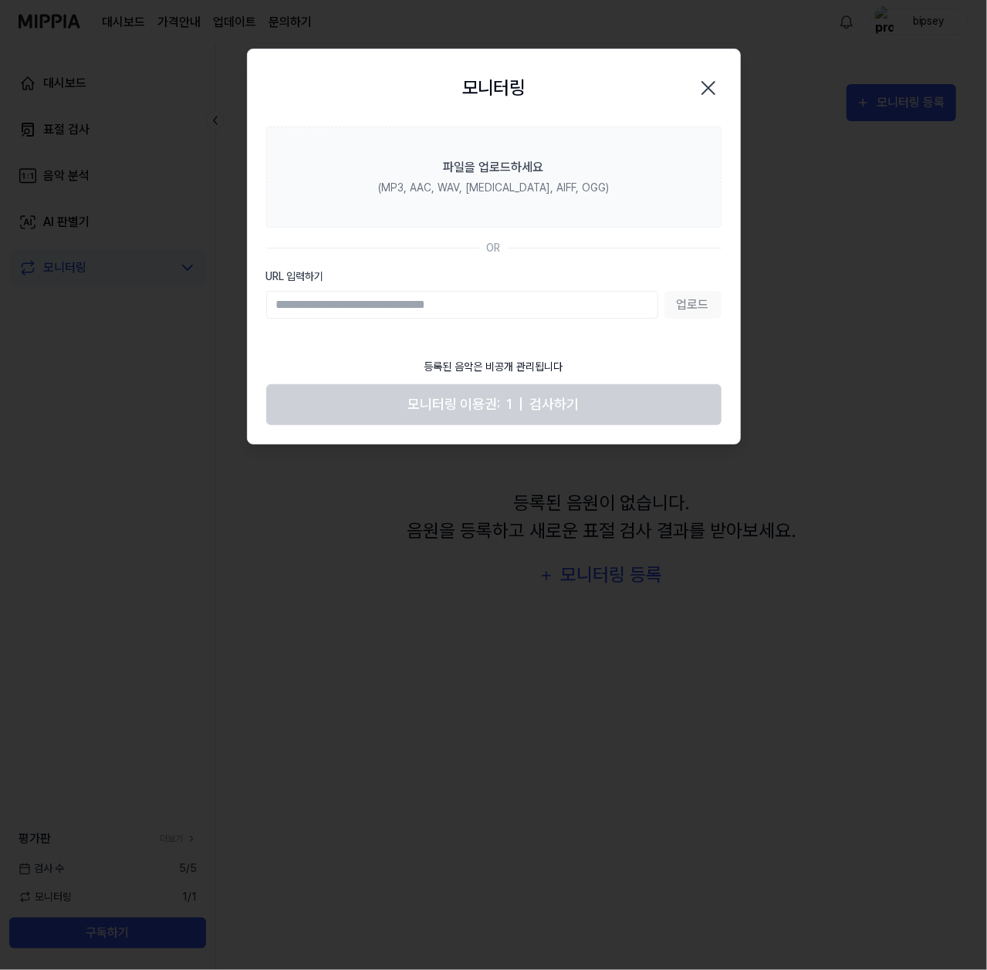
click at [707, 86] on icon "button" at bounding box center [709, 88] width 12 height 12
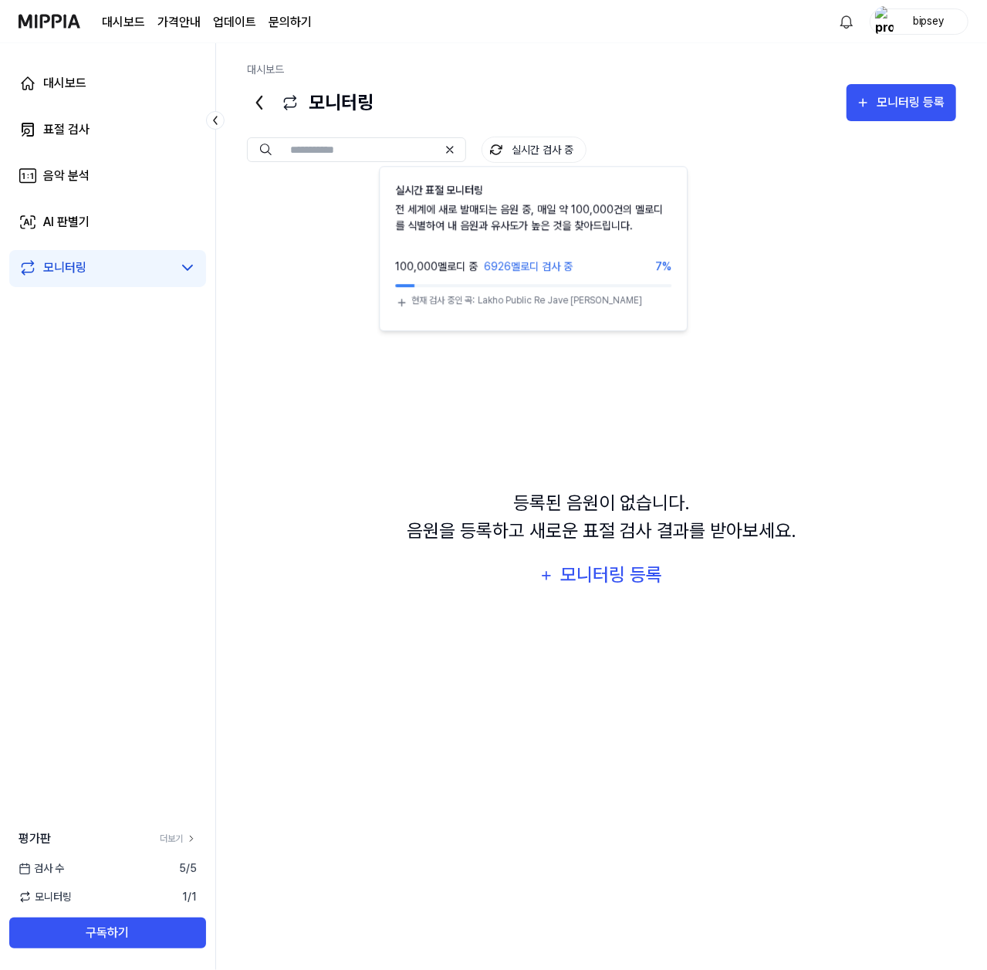
click at [523, 157] on button "실시간 검사 중" at bounding box center [534, 150] width 105 height 26
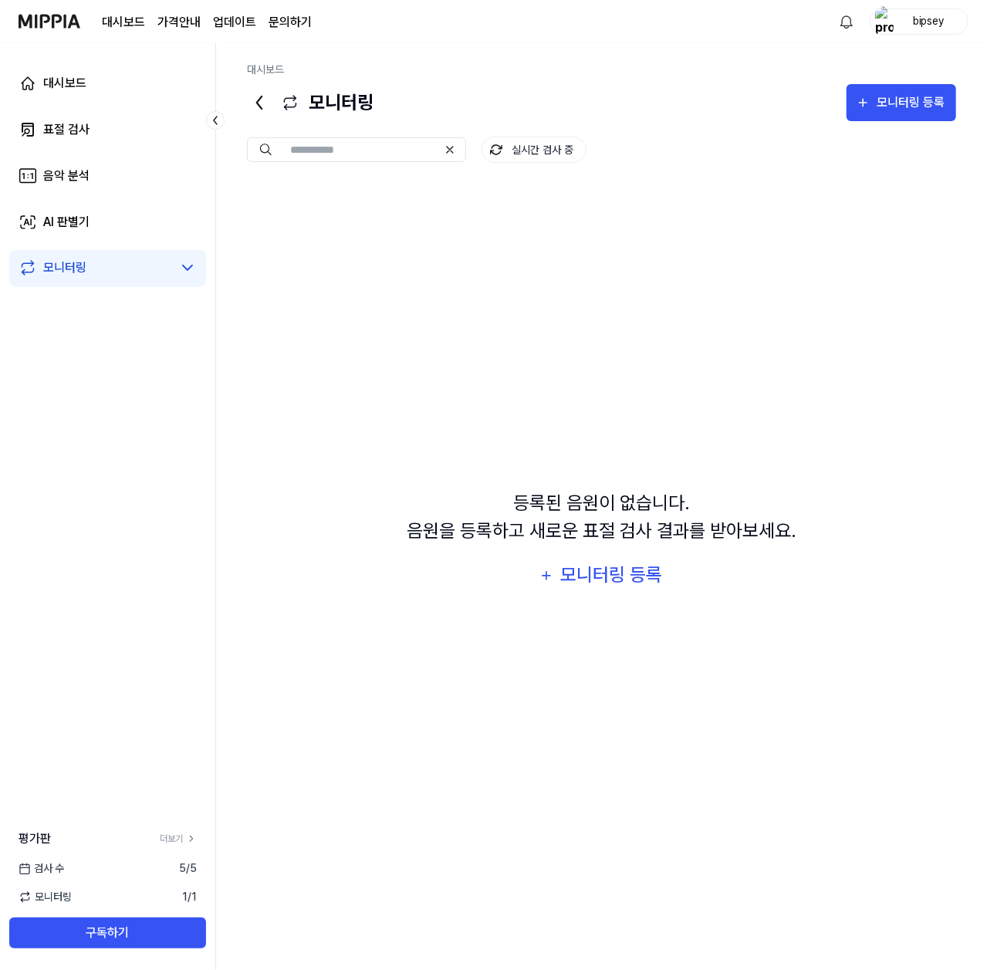
click at [506, 148] on button "실시간 검사 중" at bounding box center [534, 150] width 105 height 26
click at [91, 137] on link "표절 검사" at bounding box center [107, 129] width 197 height 37
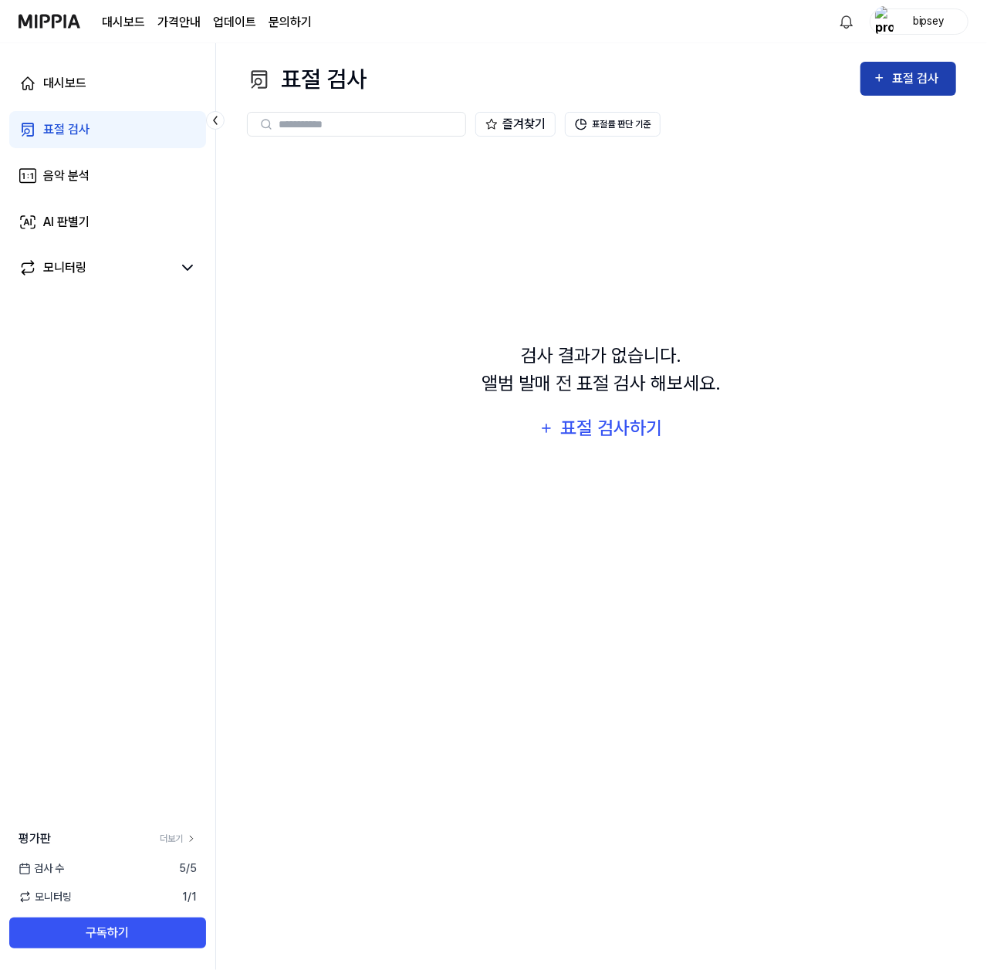
click at [911, 81] on div "표절 검사" at bounding box center [918, 79] width 52 height 20
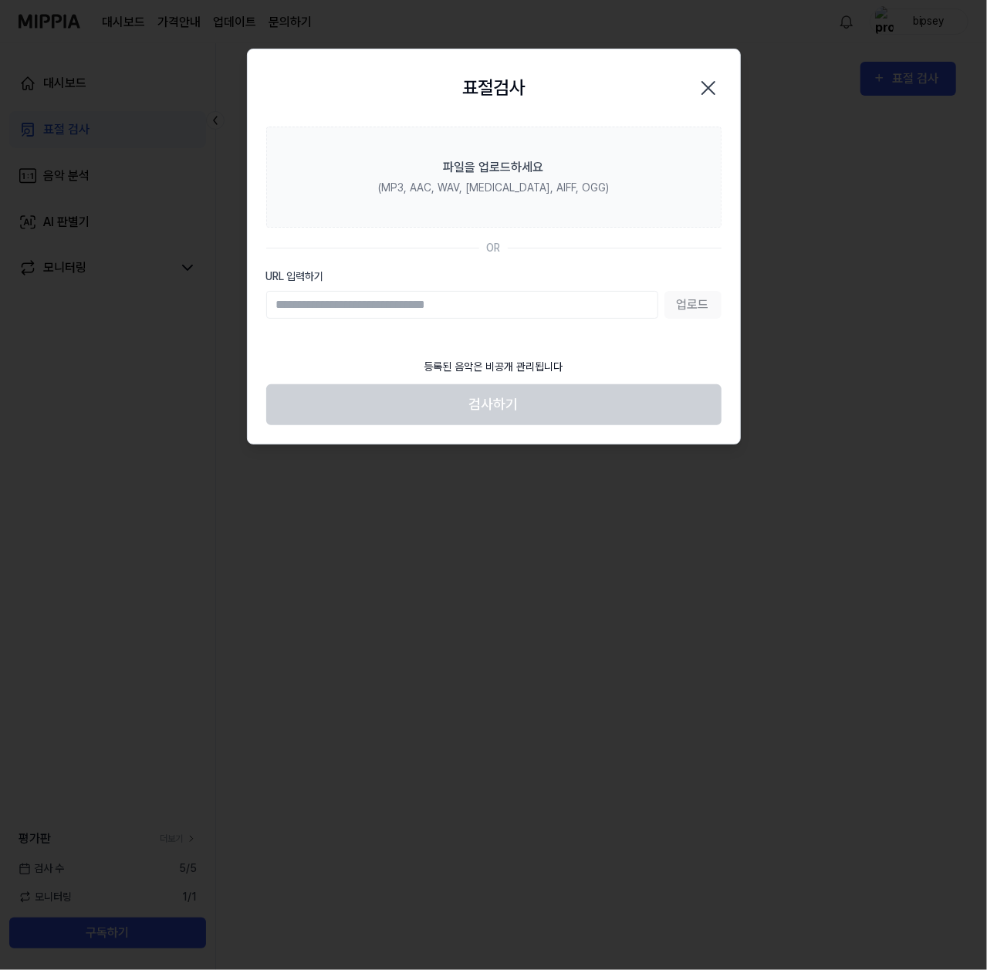
click at [478, 305] on input "URL 입력하기" at bounding box center [462, 305] width 392 height 28
click at [515, 308] on input "URL 입력하기" at bounding box center [462, 305] width 392 height 28
paste input "**********"
type input "**********"
click at [682, 300] on button "업로드" at bounding box center [693, 305] width 57 height 28
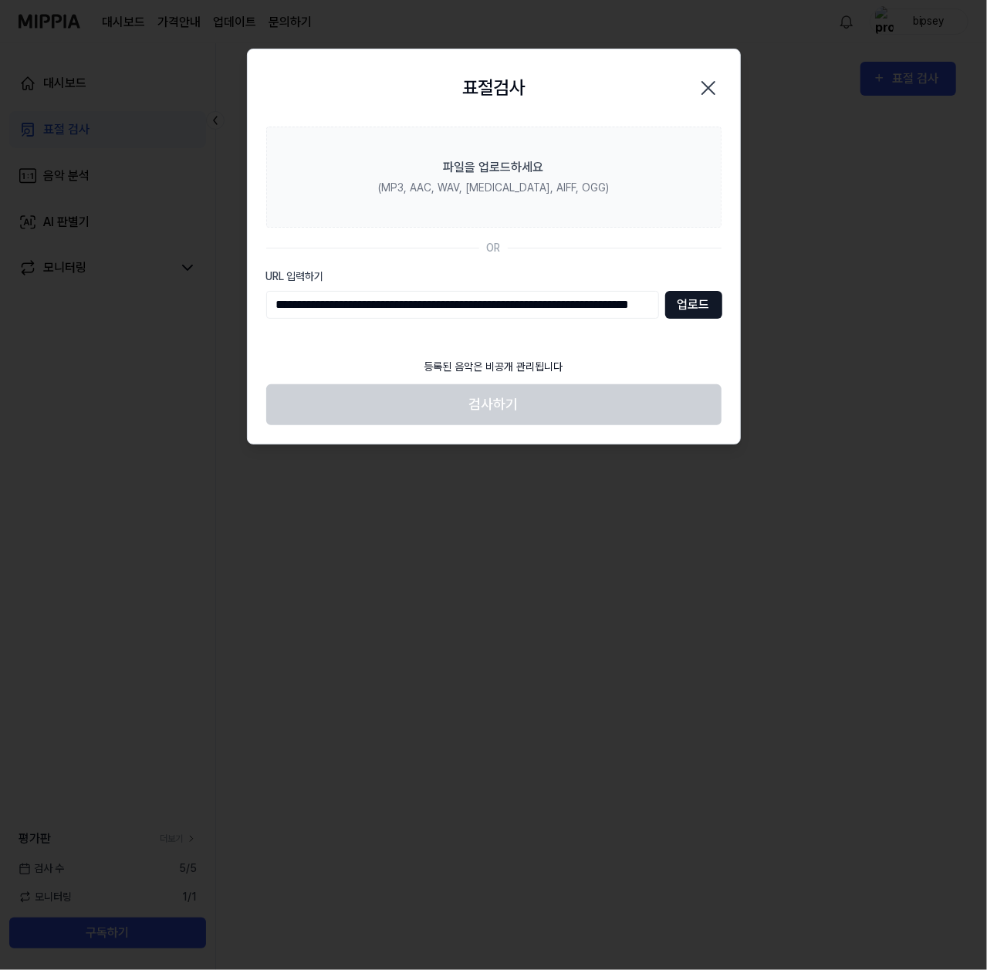
scroll to position [0, 0]
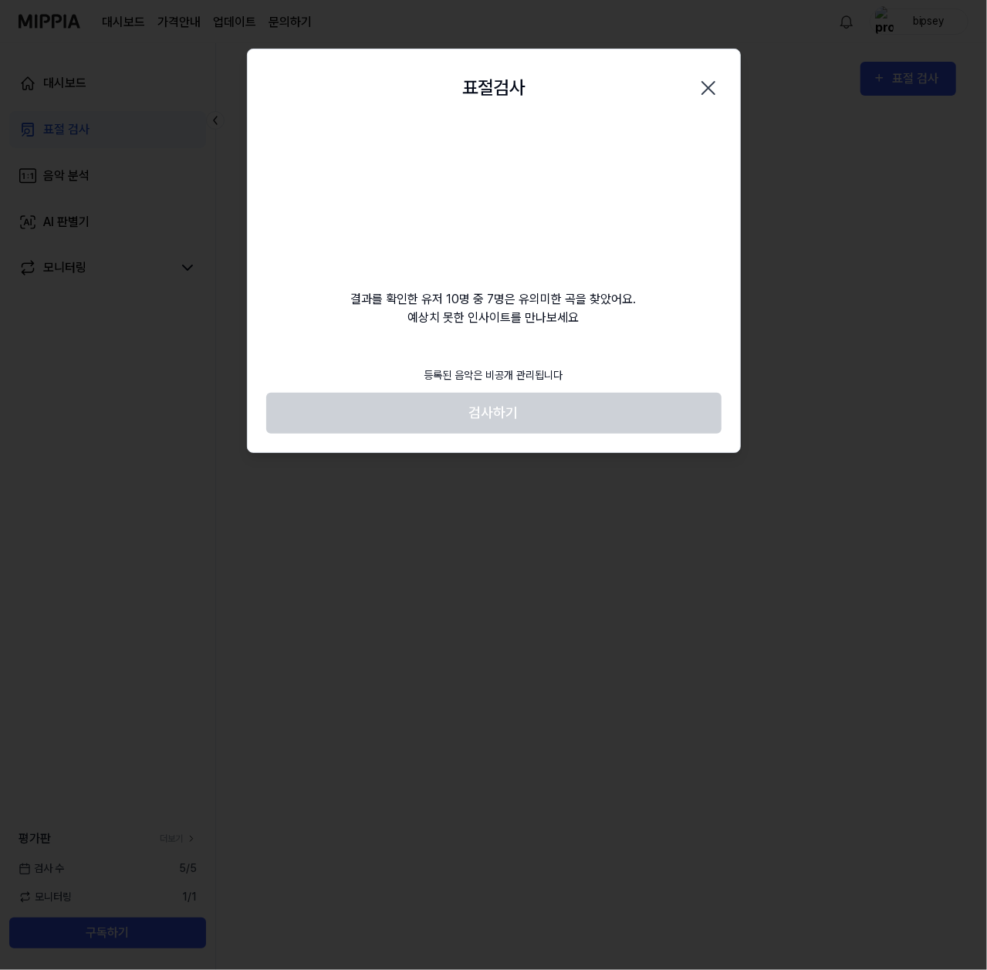
click at [533, 431] on footer "등록된 음악은 비공개 관리됩니다 검사하기" at bounding box center [493, 396] width 455 height 76
click at [533, 429] on footer "등록된 음악은 비공개 관리됩니다 검사하기" at bounding box center [493, 396] width 455 height 76
click at [534, 405] on footer "등록된 음악은 비공개 관리됩니다 검사하기" at bounding box center [493, 396] width 455 height 76
click at [522, 408] on footer "등록된 음악은 비공개 관리됩니다 검사하기" at bounding box center [493, 396] width 455 height 76
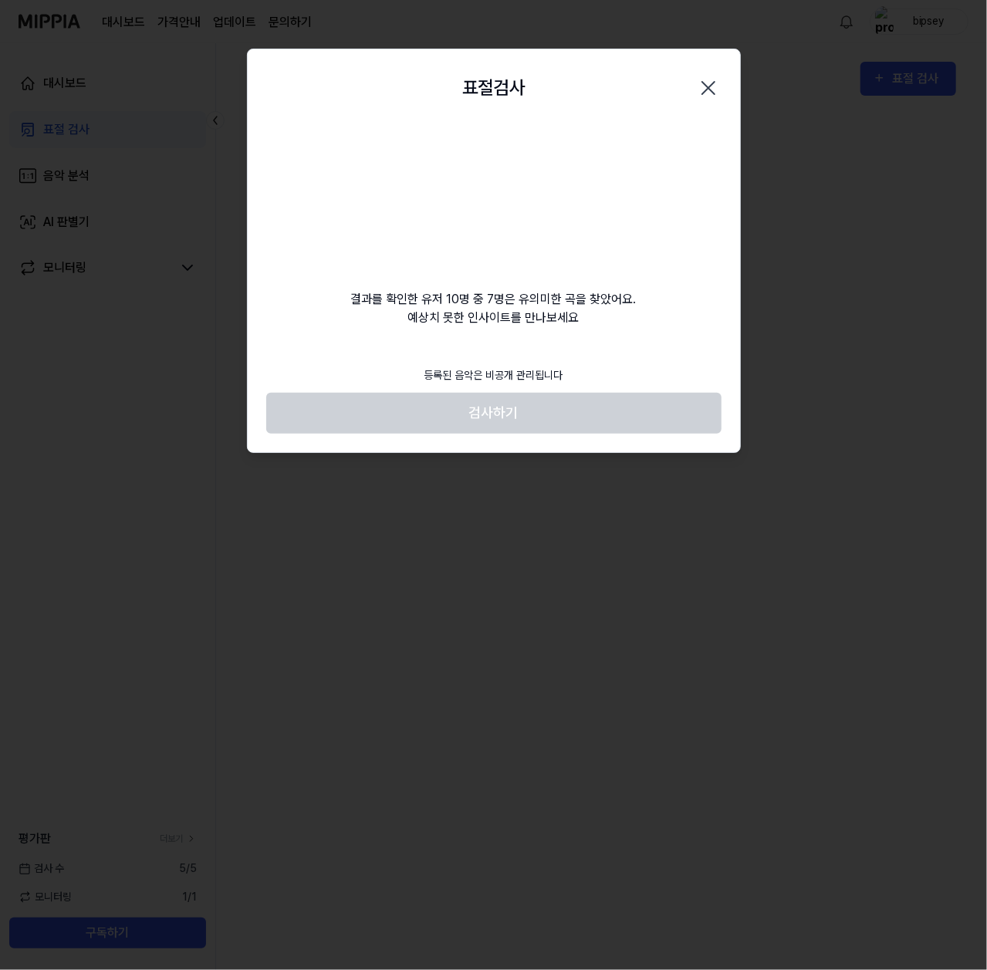
click at [580, 269] on div "결과를 확인한 유저 10명 중 7명은 유의미한 곡을 찾았어요. 예상치 못한 인사이트를 만나보세요" at bounding box center [494, 227] width 493 height 201
click at [639, 195] on div "결과를 확인한 유저 10명 중 7명은 유의미한 곡을 찾았어요. 예상치 못한 인사이트를 만나보세요" at bounding box center [494, 227] width 493 height 201
click at [712, 77] on icon "button" at bounding box center [708, 88] width 25 height 25
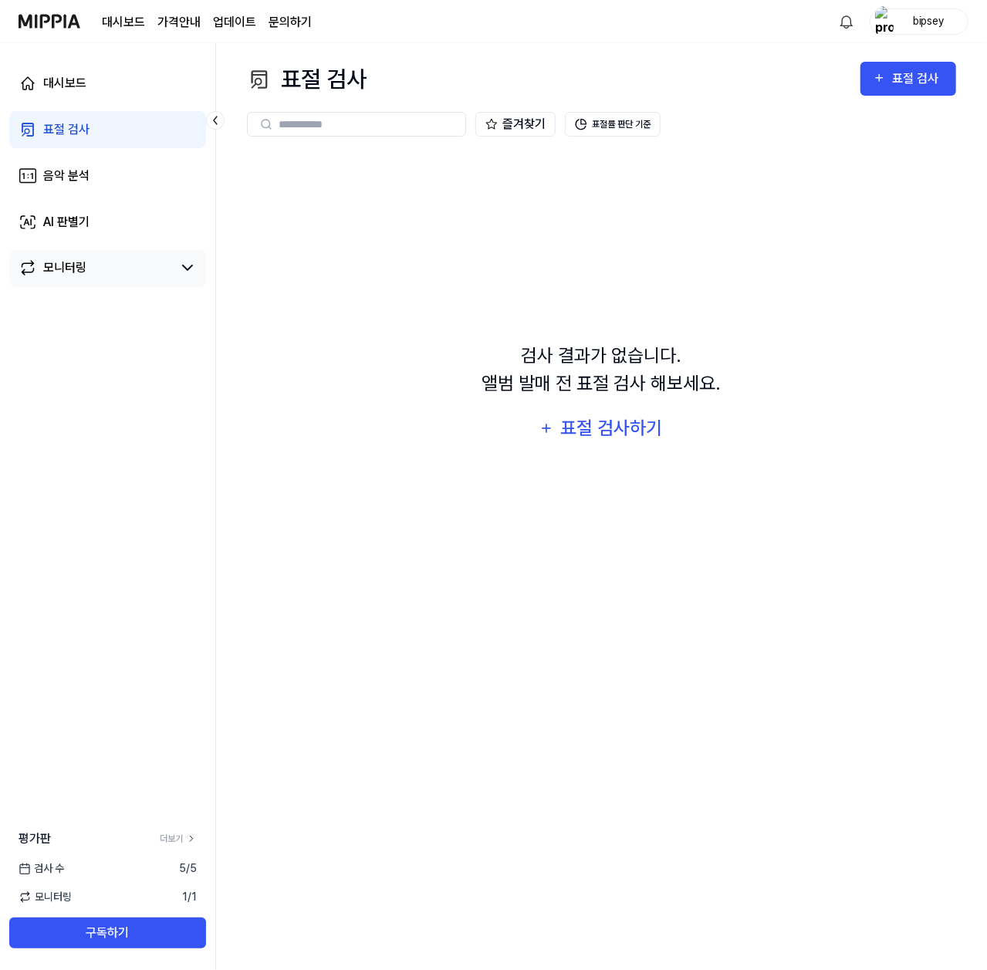
click at [137, 274] on link "모니터링" at bounding box center [96, 268] width 154 height 19
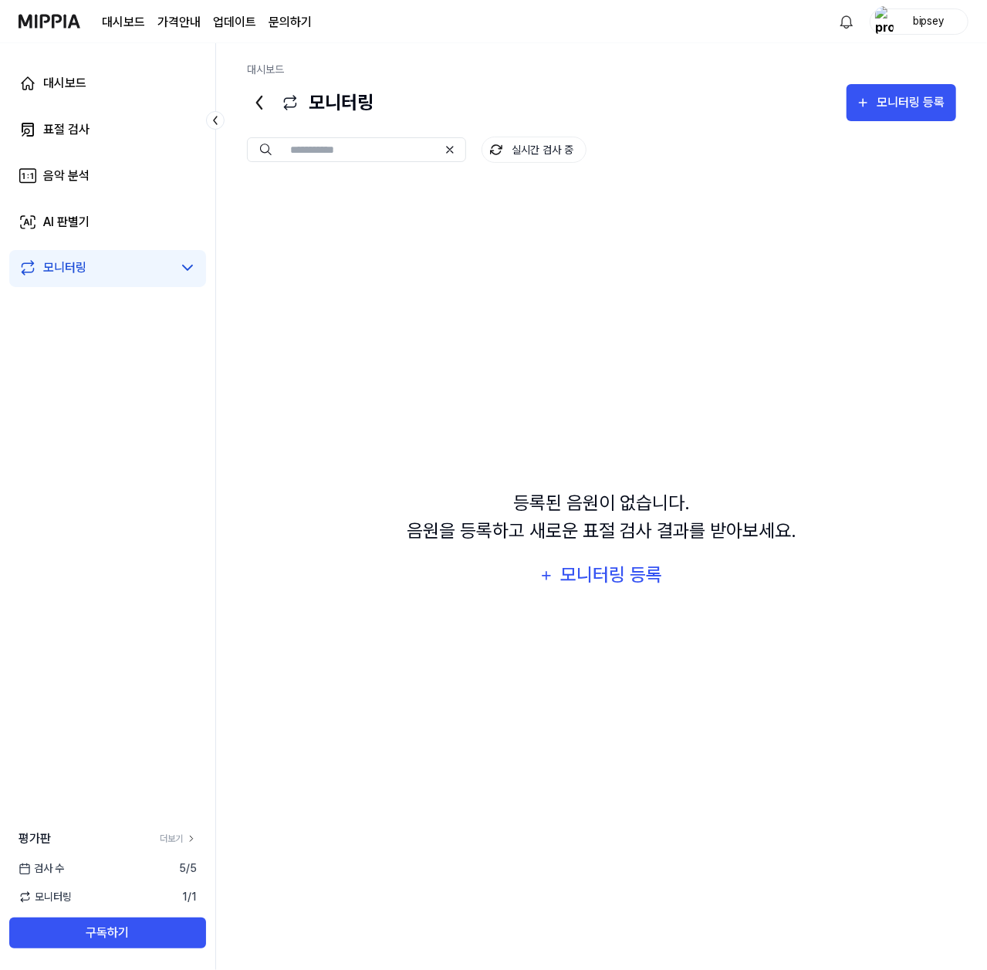
click at [164, 866] on div "검사 수 5 / 5" at bounding box center [107, 869] width 215 height 16
click at [182, 869] on span "5 / 5" at bounding box center [188, 869] width 18 height 16
click at [170, 841] on link "더보기" at bounding box center [178, 839] width 37 height 14
drag, startPoint x: 183, startPoint y: 878, endPoint x: 165, endPoint y: 873, distance: 18.4
click at [165, 873] on div "평가판 더보기 검사 수 5 / 5 모니터링 1 / 1 구독하기" at bounding box center [107, 889] width 215 height 119
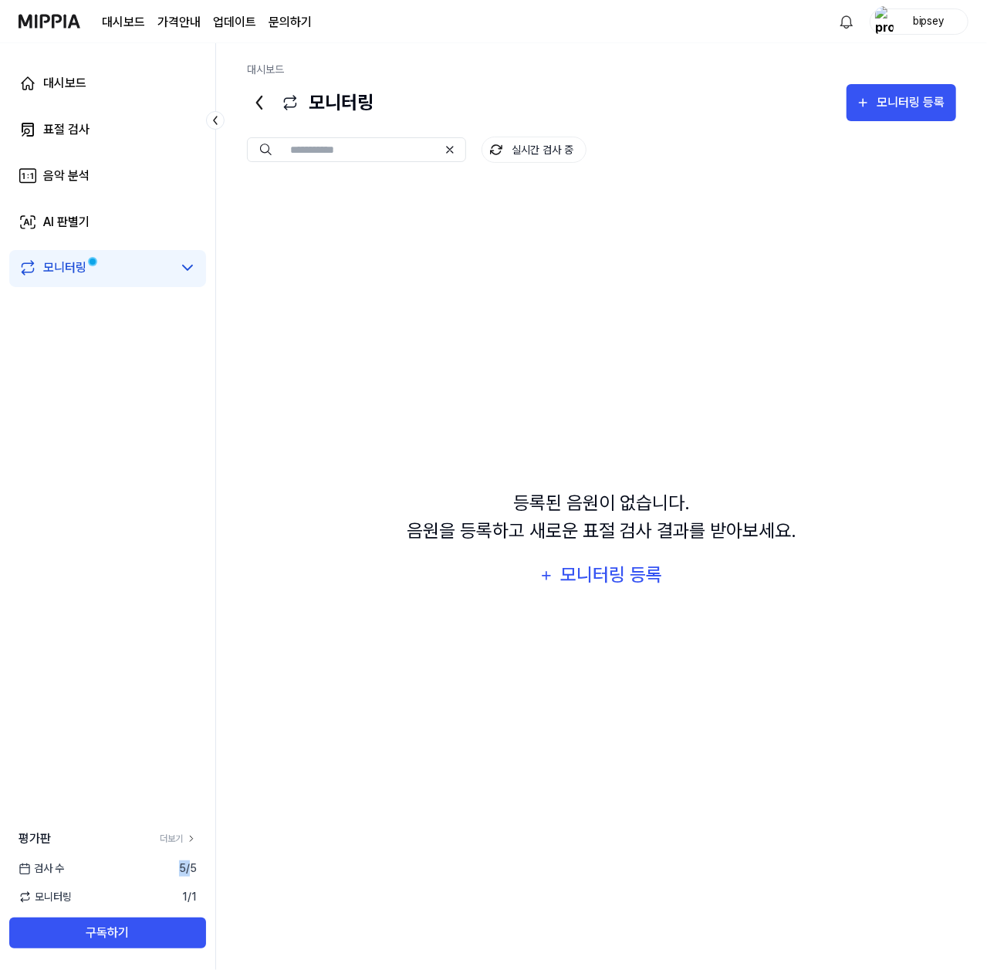
click at [165, 873] on div "검사 수 5 / 5" at bounding box center [107, 869] width 215 height 16
click at [179, 870] on span "5 / 5" at bounding box center [188, 869] width 18 height 16
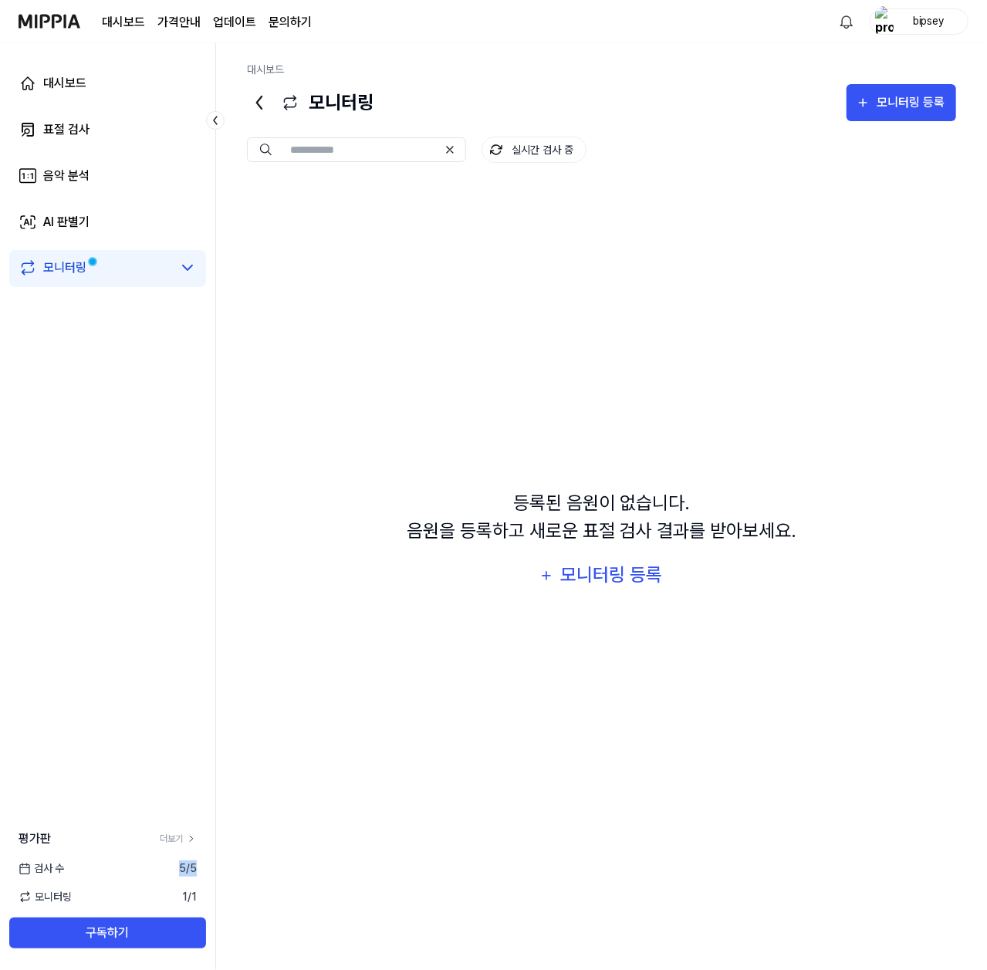
click at [179, 868] on span "5 / 5" at bounding box center [188, 869] width 18 height 16
click at [126, 267] on link "모니터링" at bounding box center [96, 268] width 154 height 19
click at [170, 282] on div "모니터링" at bounding box center [107, 268] width 197 height 37
click at [191, 269] on icon at bounding box center [187, 268] width 19 height 19
click at [530, 162] on button "실시간 검사 중" at bounding box center [534, 150] width 105 height 26
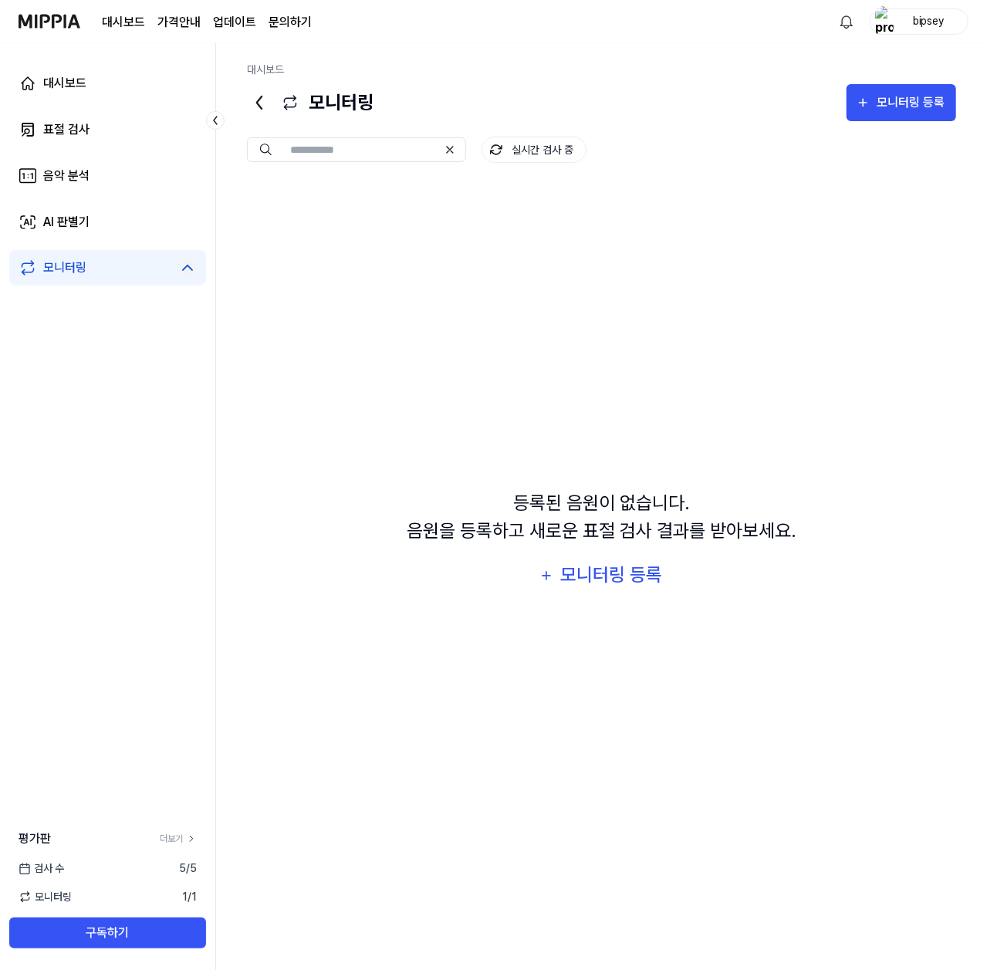
click at [525, 144] on button "실시간 검사 중" at bounding box center [534, 150] width 105 height 26
click at [93, 93] on link "대시보드" at bounding box center [107, 83] width 197 height 37
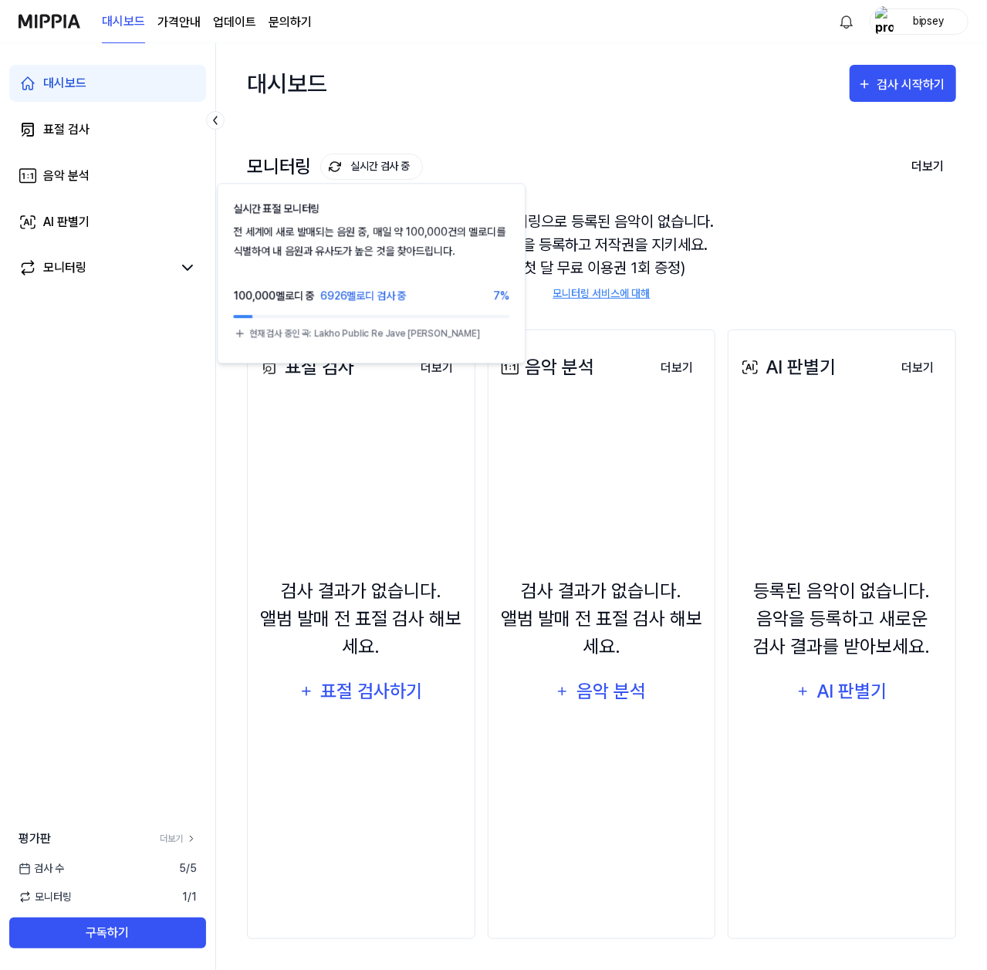
click at [345, 178] on button "실시간 검사 중" at bounding box center [371, 167] width 103 height 26
